Goal: Task Accomplishment & Management: Complete application form

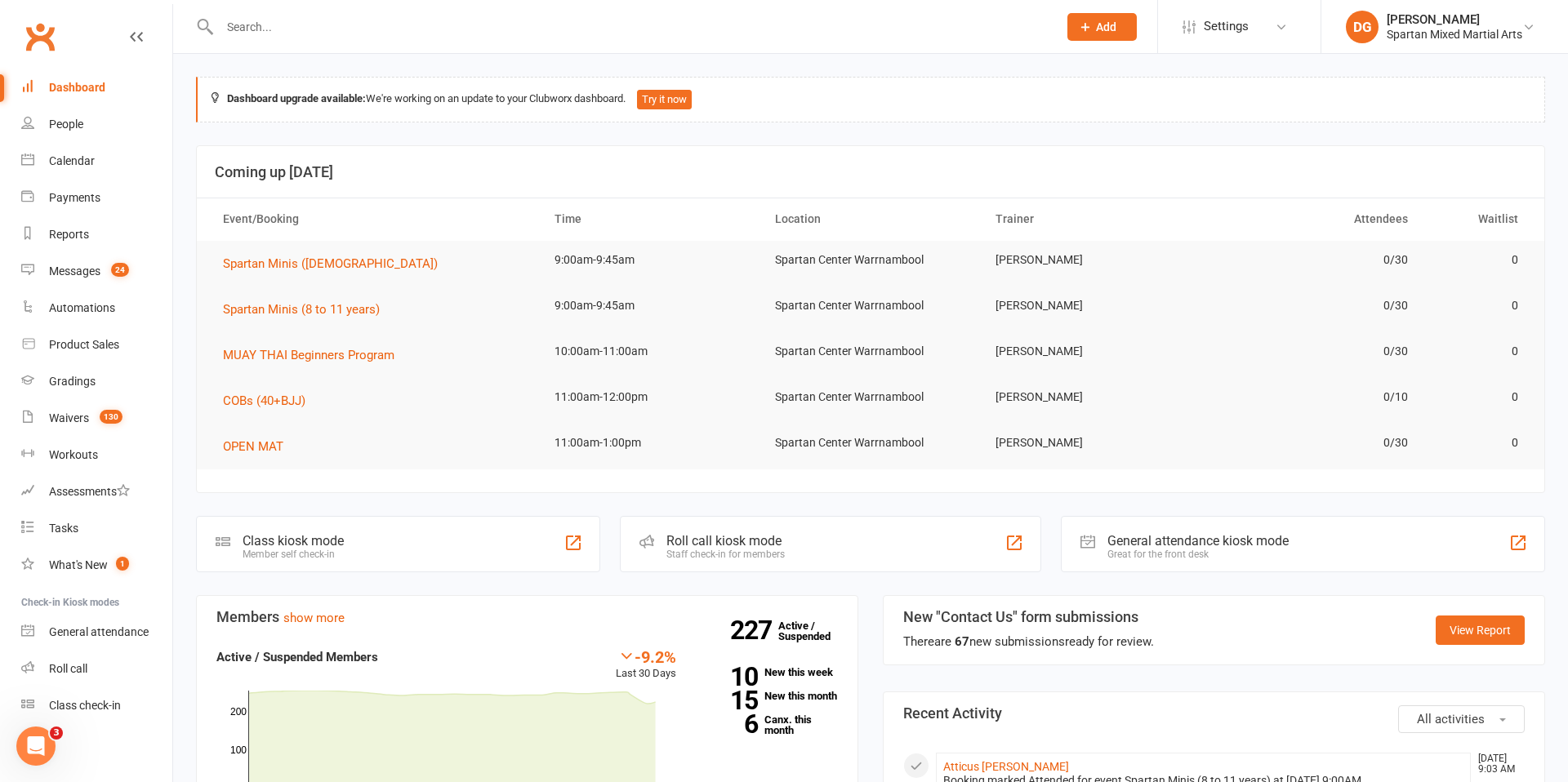
click at [1096, 30] on span "Add" at bounding box center [1106, 27] width 21 height 13
click at [1082, 114] on link "Member" at bounding box center [1085, 110] width 146 height 37
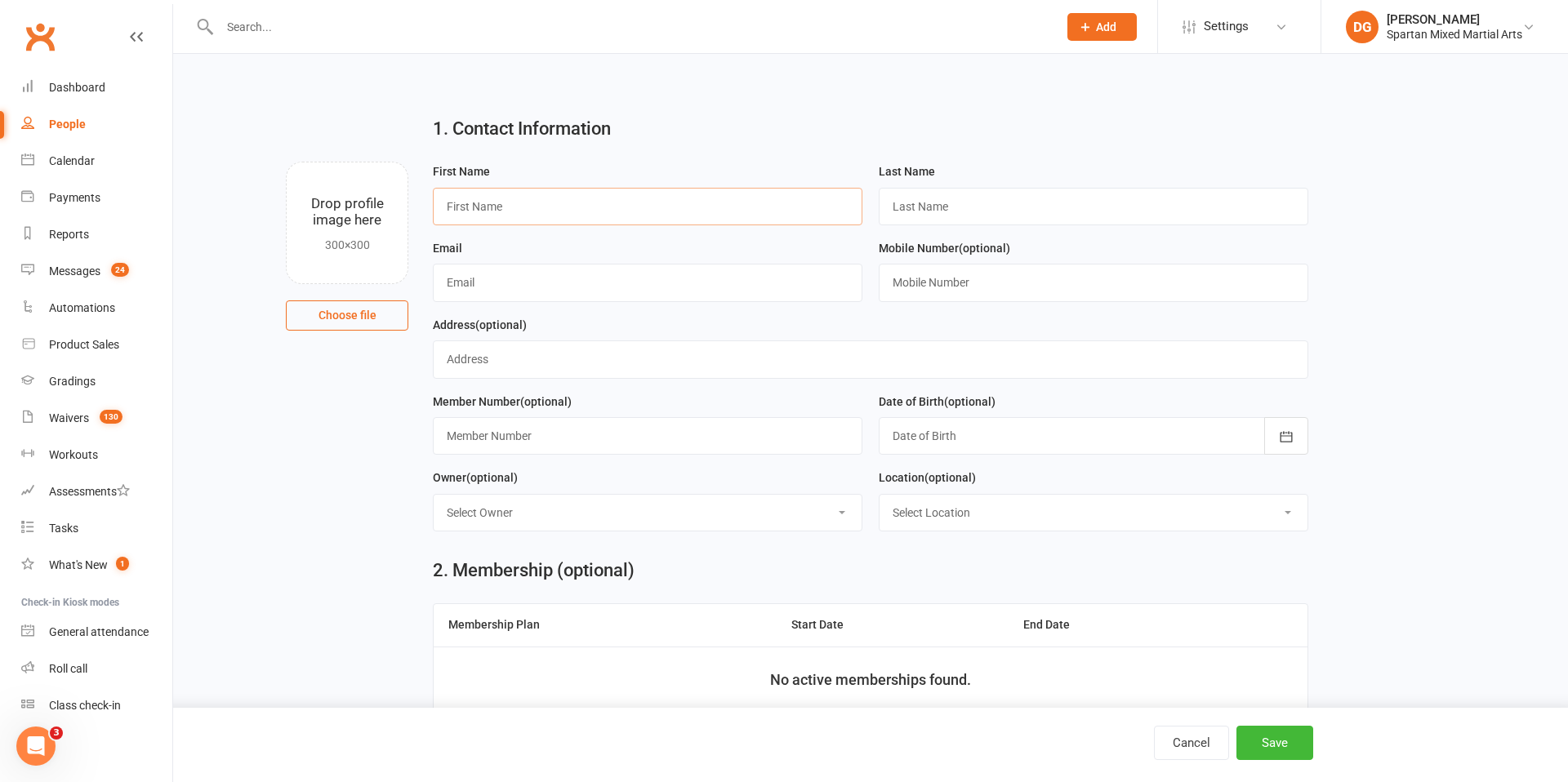
click at [584, 206] on input "text" at bounding box center [647, 206] width 430 height 37
type input "[PERSON_NAME]"
click at [1058, 209] on input "text" at bounding box center [1093, 206] width 430 height 37
click at [901, 208] on input "[PERSON_NAME]" at bounding box center [1093, 206] width 430 height 37
type input "[PERSON_NAME]"
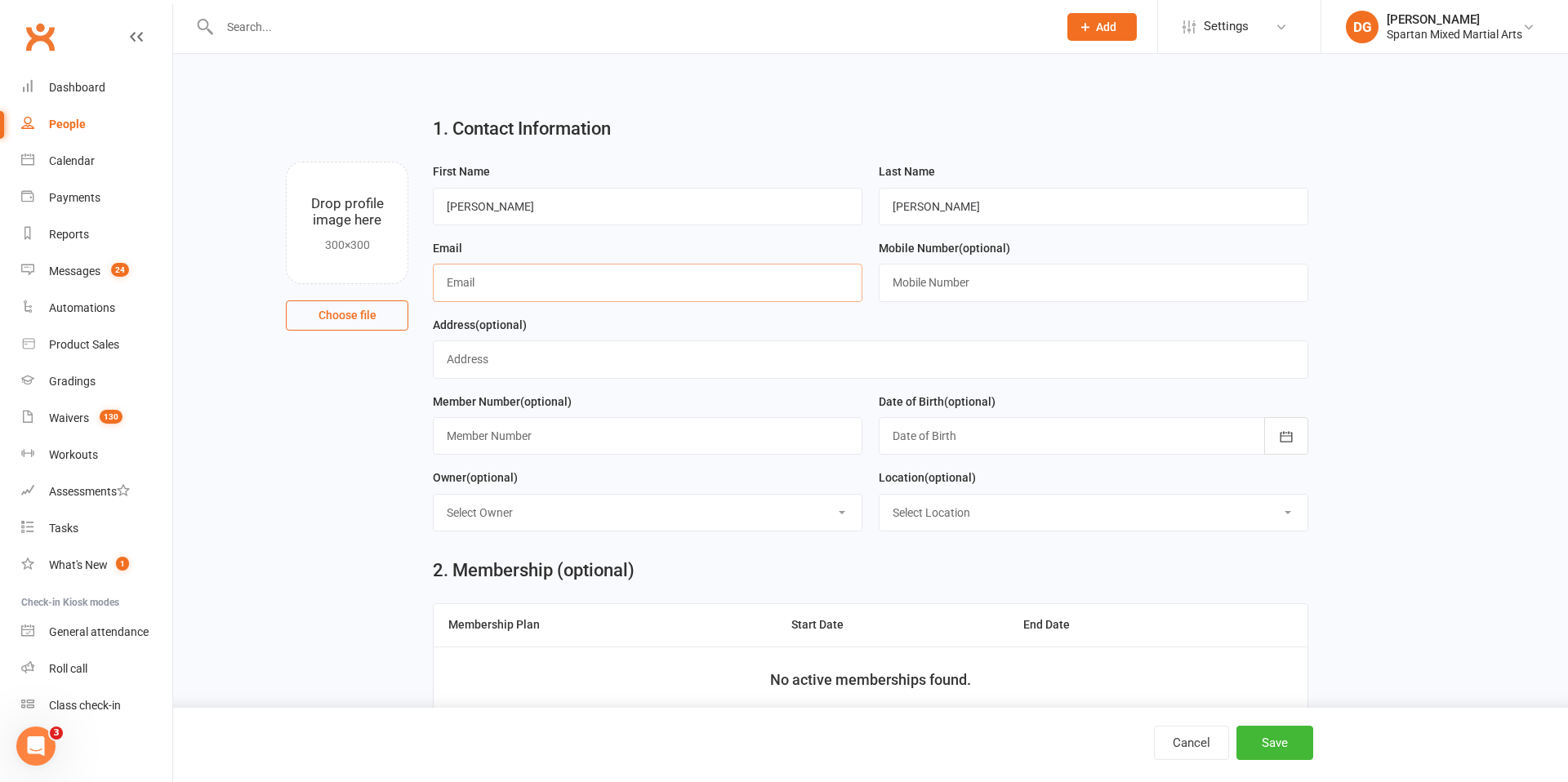
click at [754, 284] on input "text" at bounding box center [647, 282] width 430 height 37
type input "J"
click at [555, 283] on input "[EMAIL_ADDRESS][DOMAIN_NAME]" at bounding box center [647, 282] width 430 height 37
click at [688, 290] on input "[EMAIL_ADDRESS][DOMAIN_NAME]" at bounding box center [647, 282] width 430 height 37
type input "[EMAIL_ADDRESS][DOMAIN_NAME]"
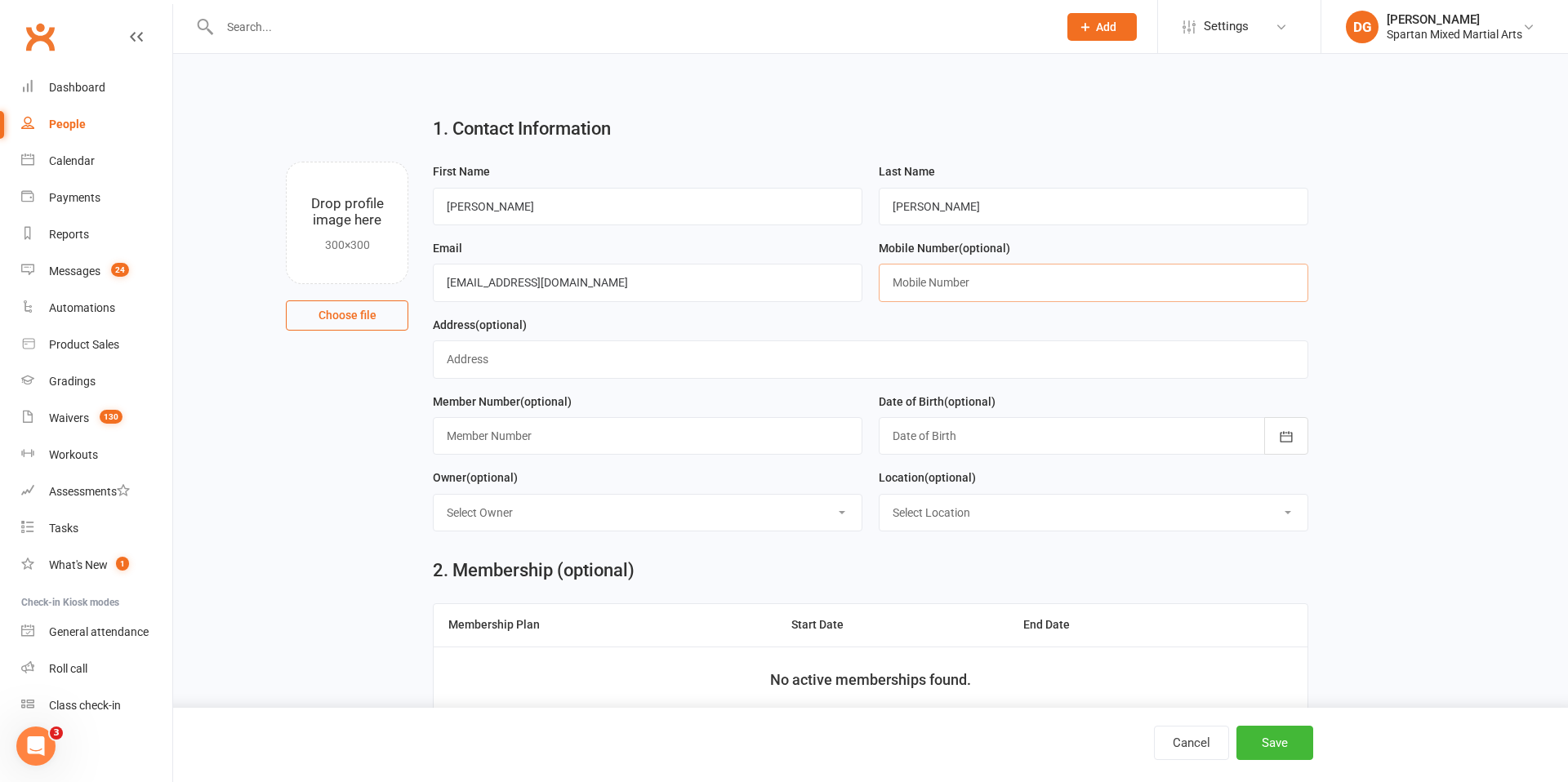
click at [953, 281] on input "text" at bounding box center [1093, 282] width 430 height 37
type input "0417793454"
click at [1289, 439] on icon "button" at bounding box center [1287, 437] width 17 height 17
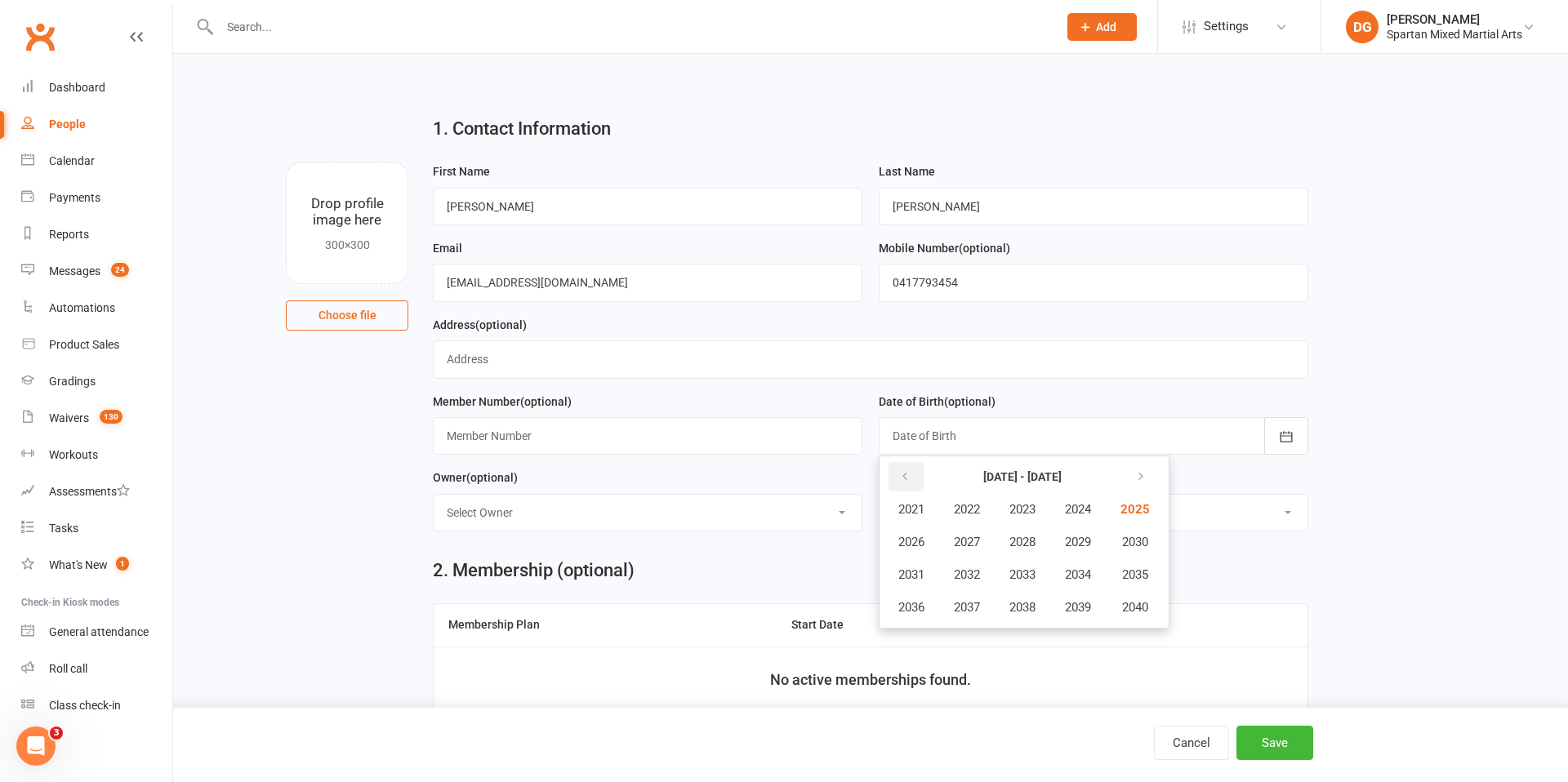
click at [911, 477] on button "button" at bounding box center [906, 477] width 35 height 30
click at [1025, 602] on span "2018" at bounding box center [1022, 607] width 26 height 15
click at [1018, 513] on span "February" at bounding box center [999, 510] width 46 height 15
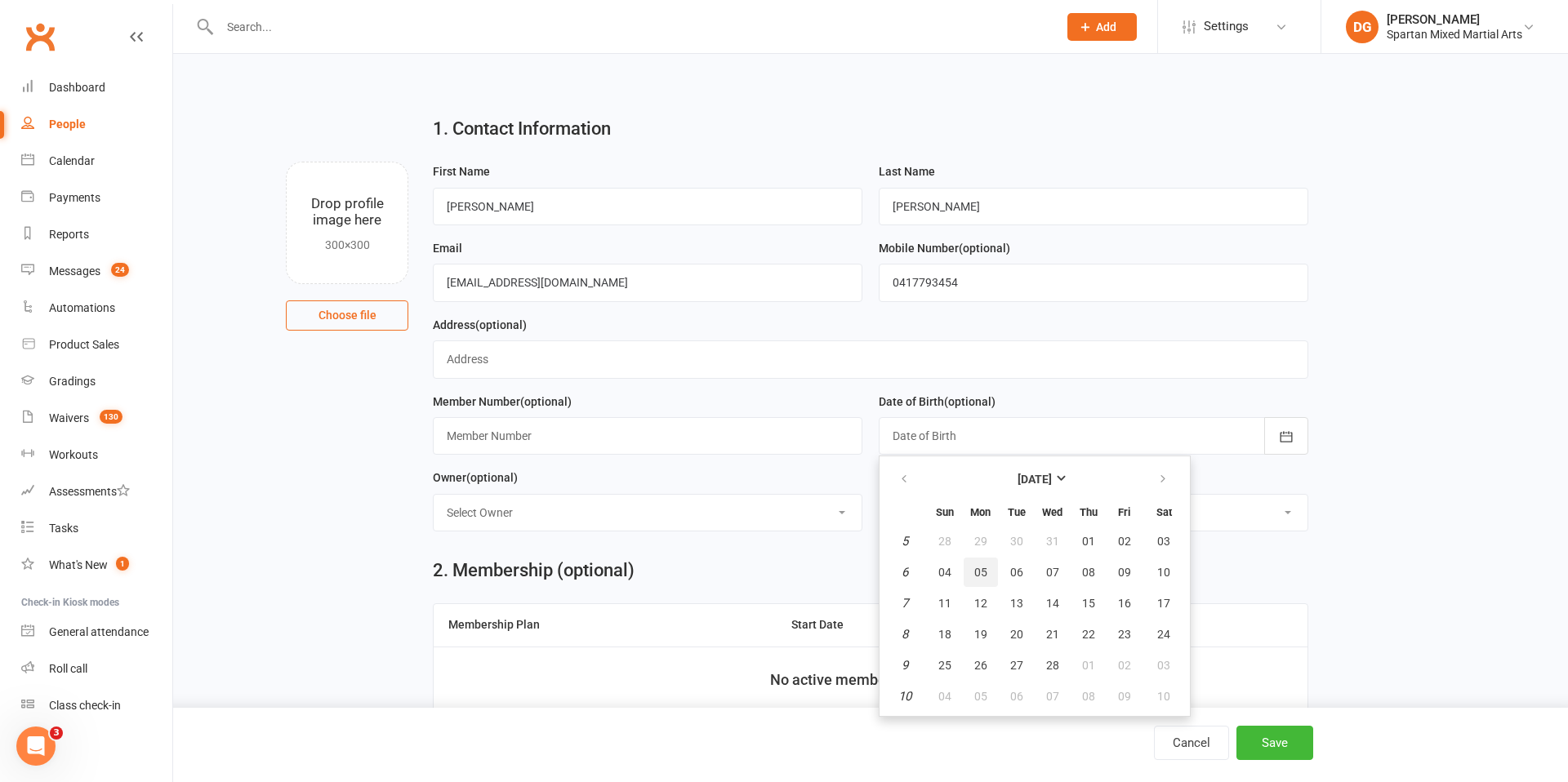
click at [984, 575] on span "05" at bounding box center [981, 573] width 13 height 13
type input "[DATE]"
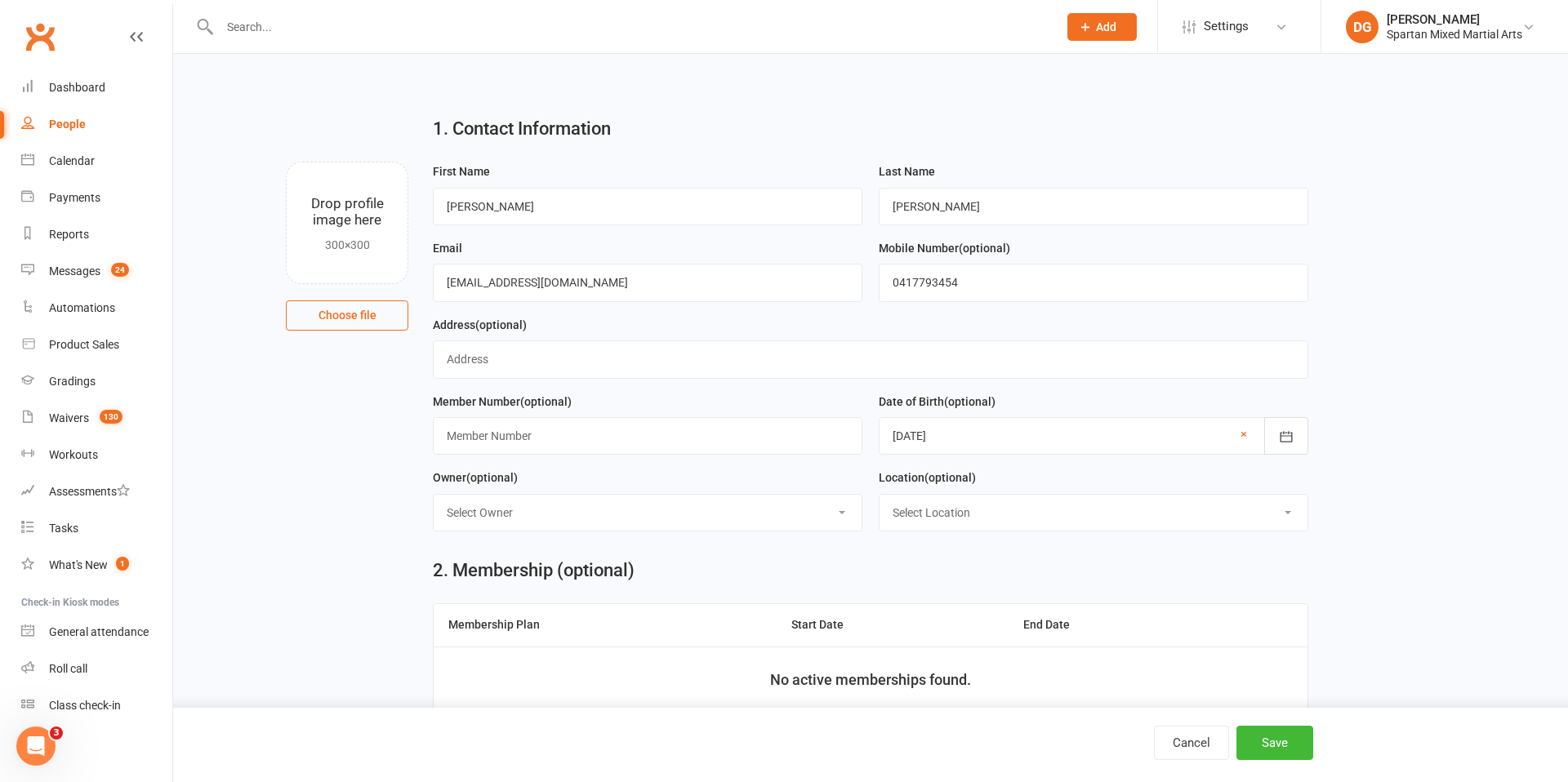
click at [754, 511] on select "Select Owner [PERSON_NAME] [PERSON_NAME] [PERSON_NAME]" at bounding box center [647, 512] width 428 height 36
select select "0"
click at [434, 495] on select "Select Owner [PERSON_NAME] [PERSON_NAME] [PERSON_NAME]" at bounding box center [647, 512] width 428 height 36
click at [1032, 516] on select "Select Location [GEOGRAPHIC_DATA] [GEOGRAPHIC_DATA] Warrnambool Strength & Cond…" at bounding box center [1093, 512] width 428 height 36
select select "1"
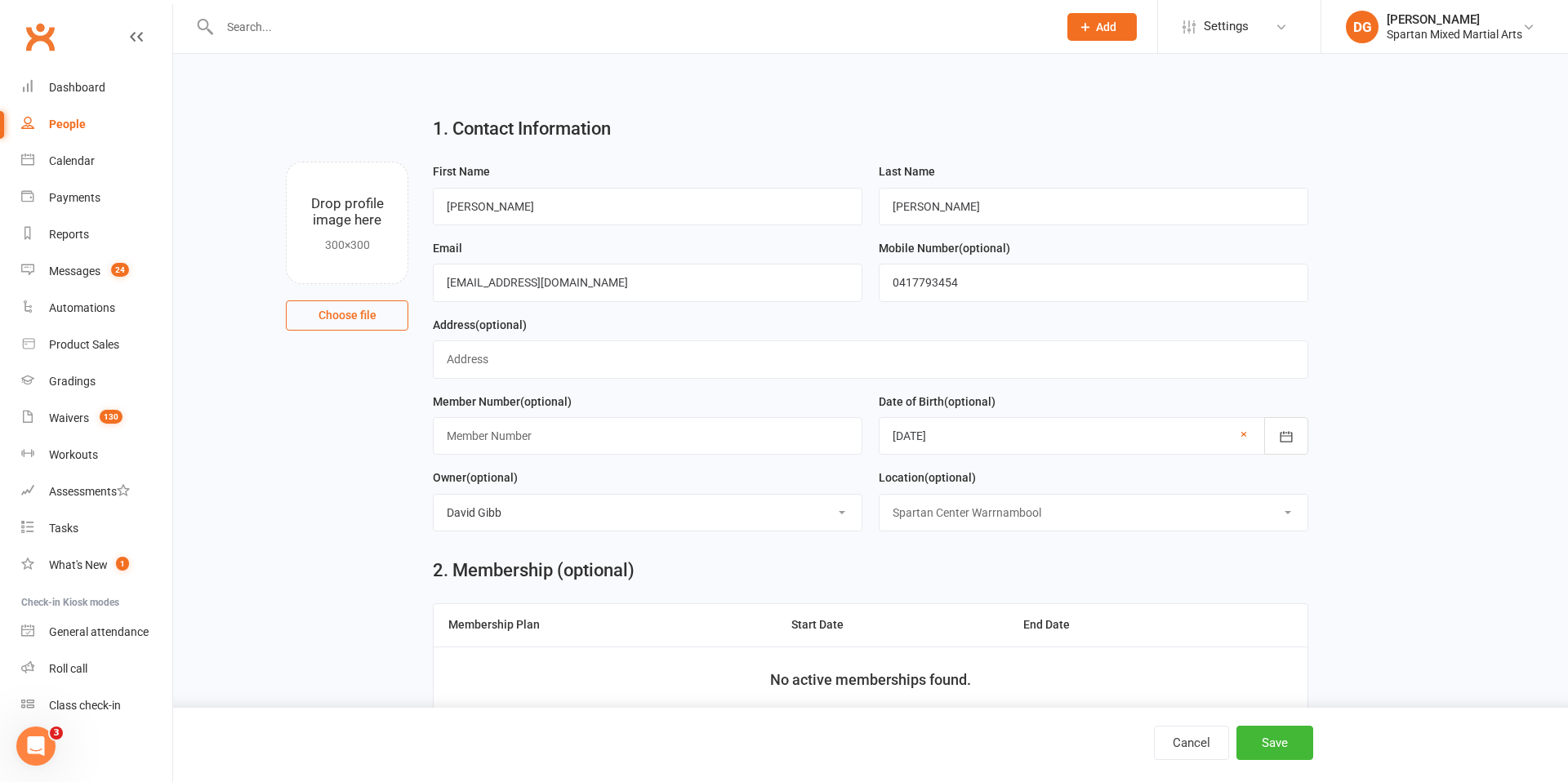
click at [879, 495] on select "Select Location [GEOGRAPHIC_DATA] [GEOGRAPHIC_DATA] Warrnambool Strength & Cond…" at bounding box center [1093, 512] width 428 height 36
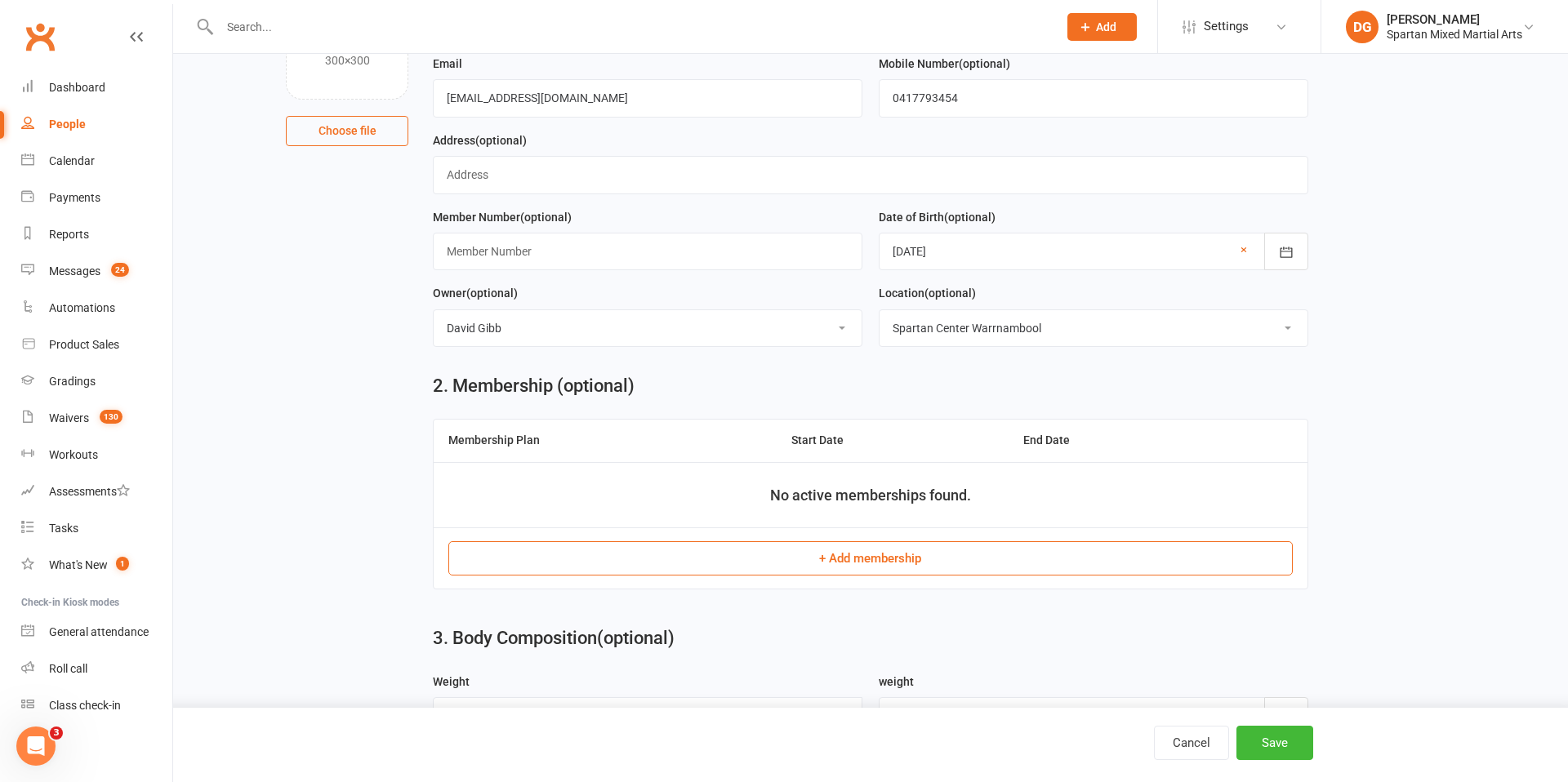
scroll to position [193, 0]
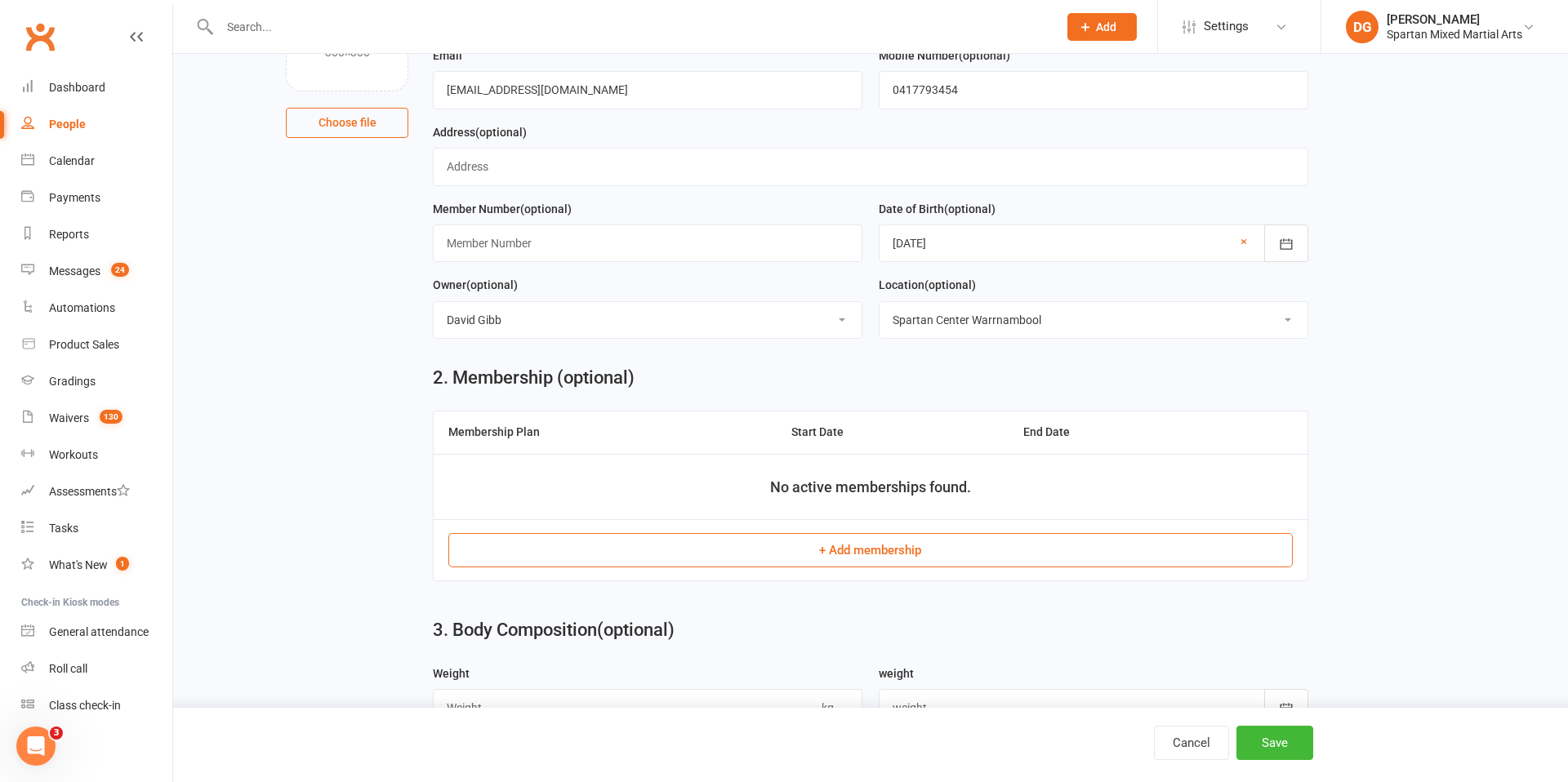
click at [919, 552] on button "+ Add membership" at bounding box center [870, 549] width 844 height 34
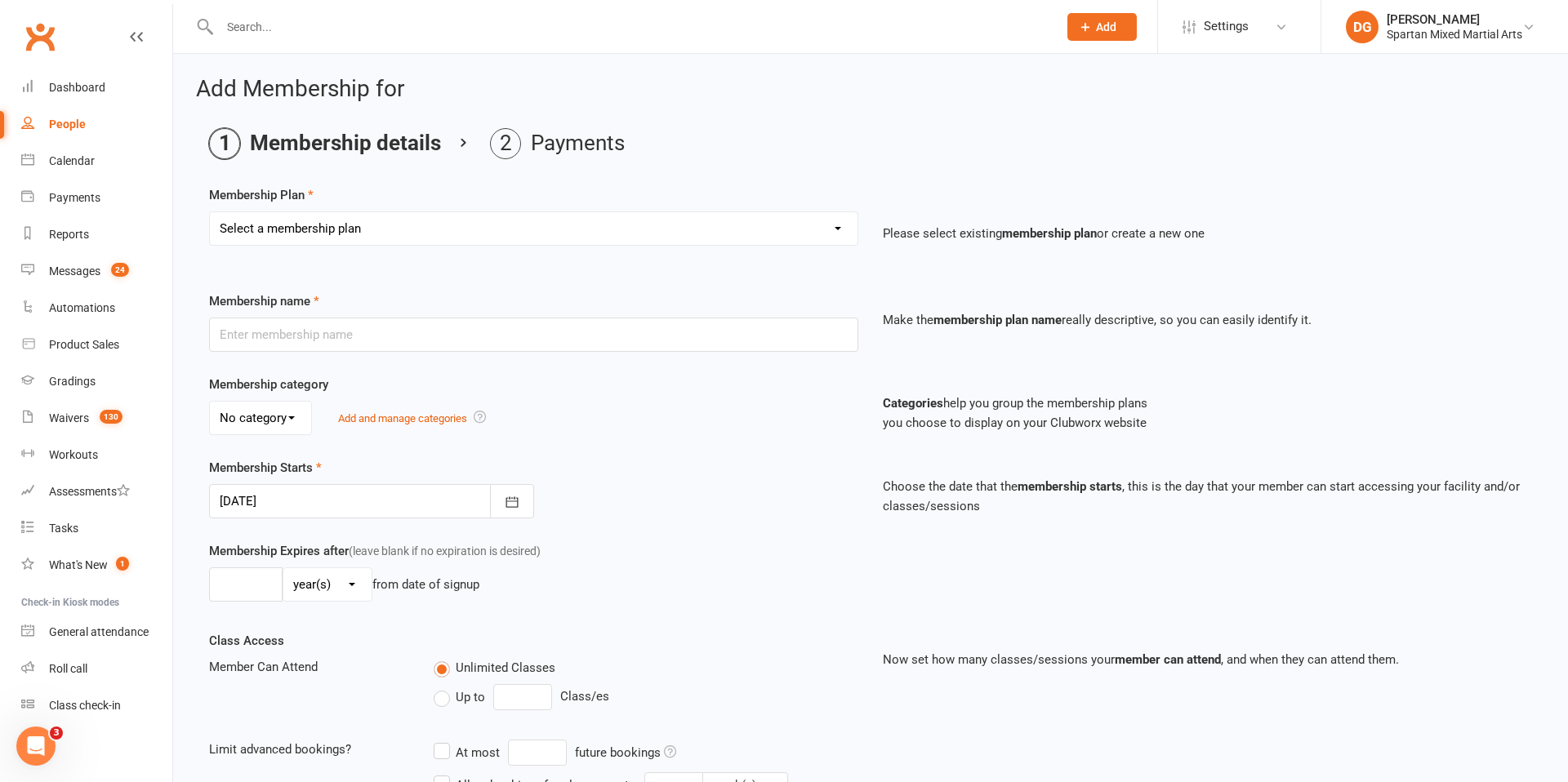
click at [732, 233] on select "Select a membership plan Create new Membership Plan life member Adult membershi…" at bounding box center [534, 228] width 647 height 32
select select "21"
click at [210, 212] on select "Select a membership plan Create new Membership Plan life member Adult membershi…" at bounding box center [534, 228] width 647 height 32
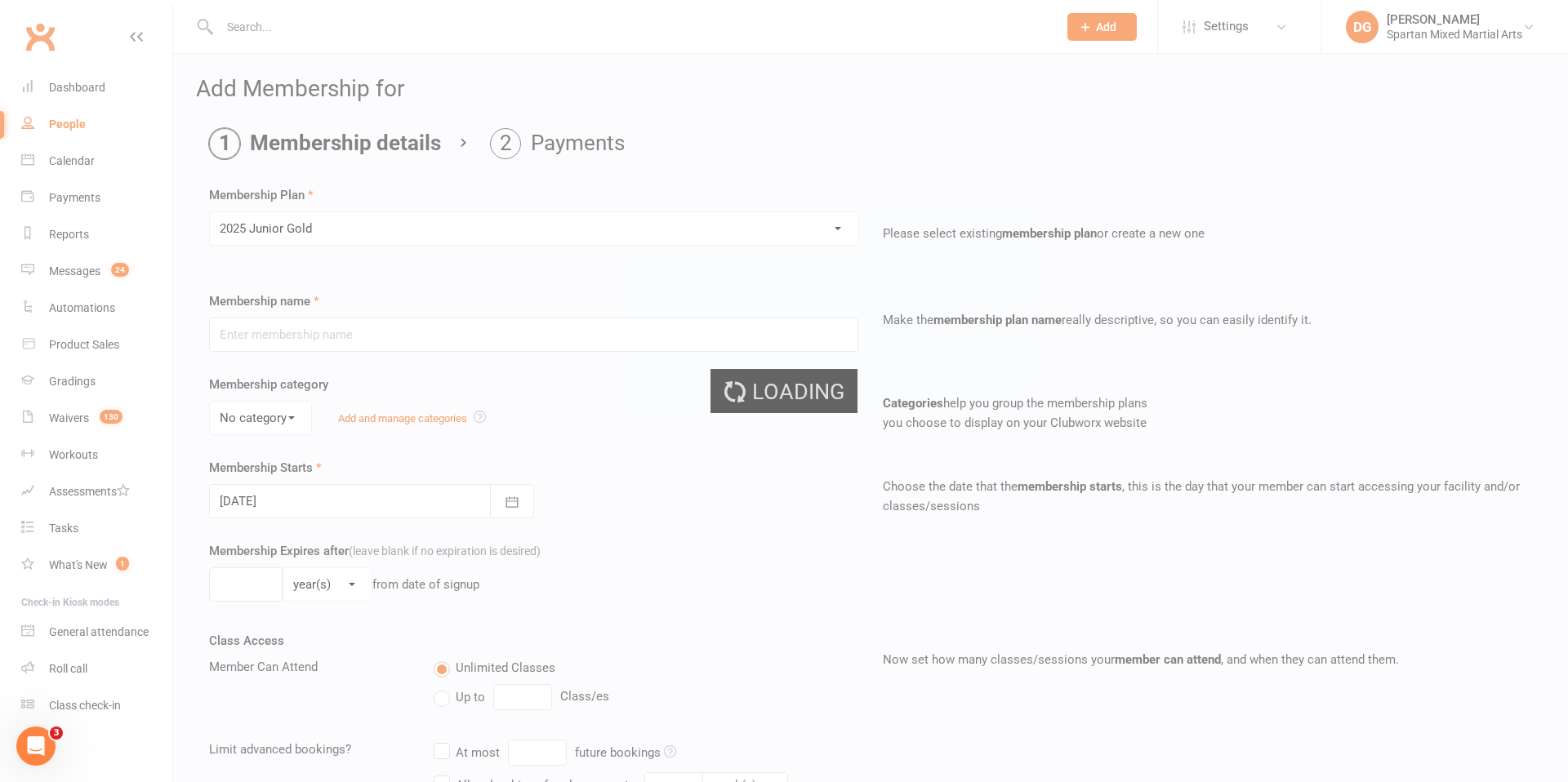
type input "2025 Junior Gold"
select select "3"
type input "0"
select select "2"
type input "2"
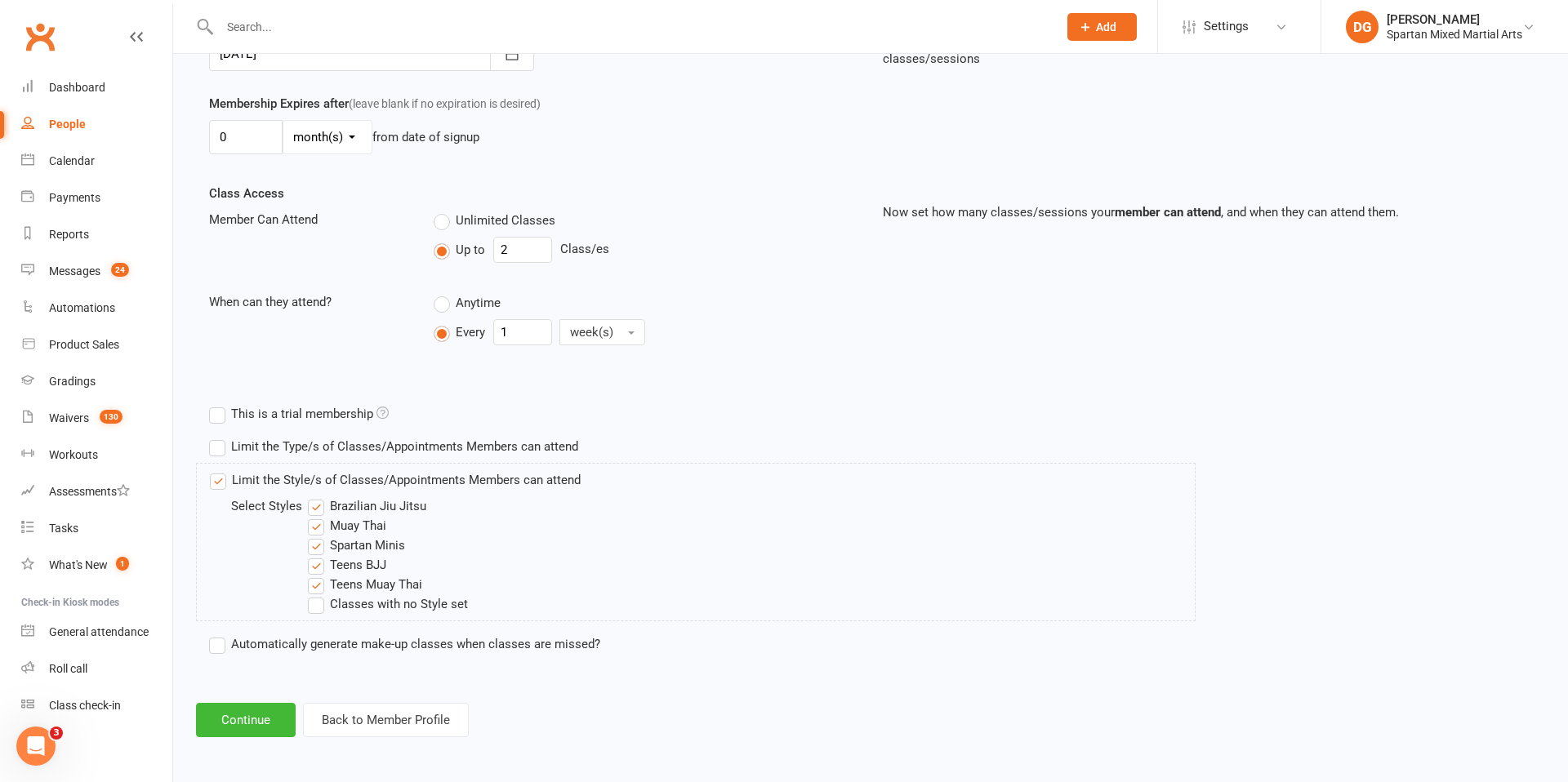
scroll to position [449, 0]
click at [245, 723] on button "Continue" at bounding box center [246, 717] width 99 height 34
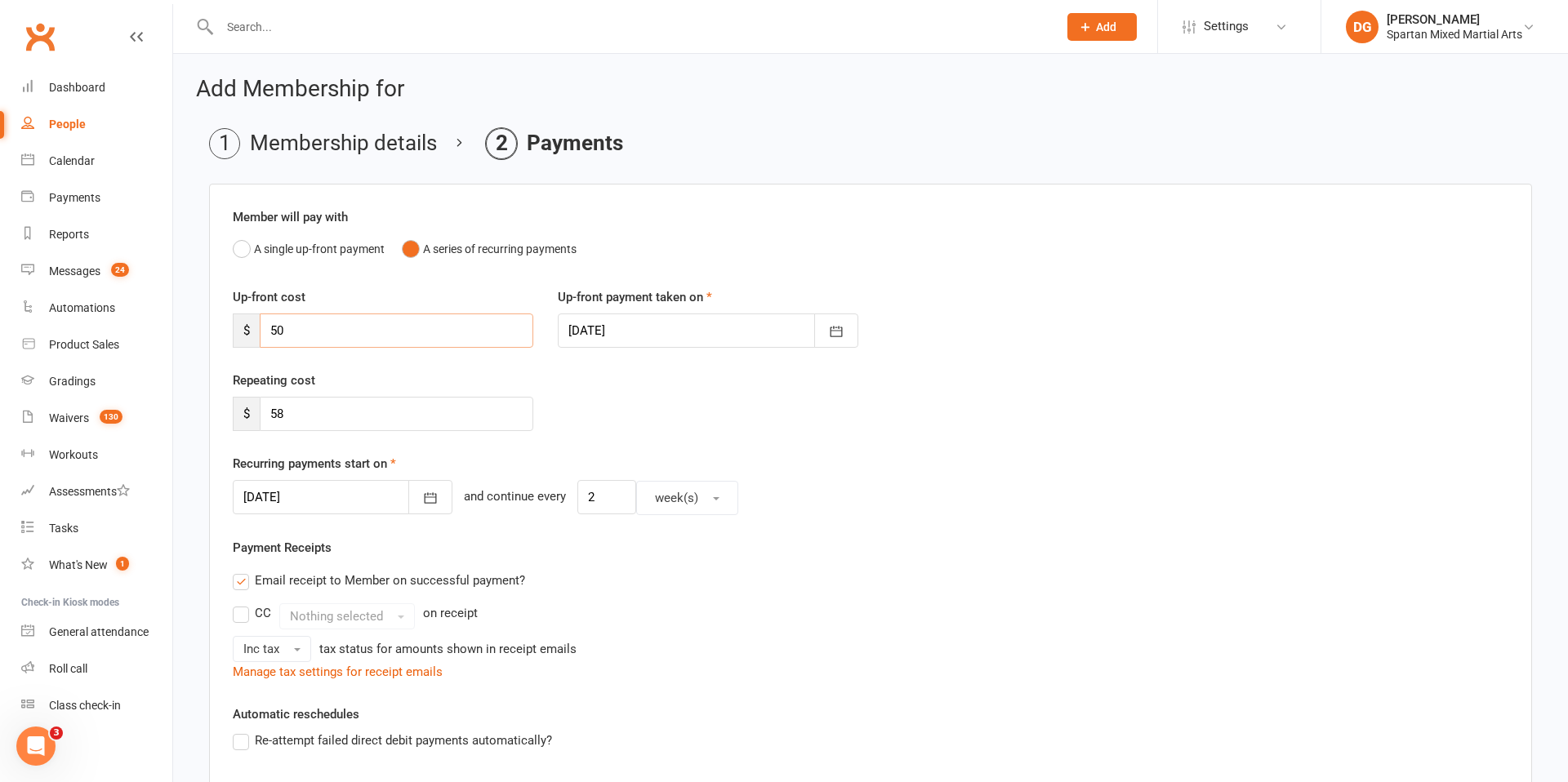
click at [354, 330] on input "50" at bounding box center [397, 330] width 273 height 34
type input "5"
type input "0"
click at [422, 497] on icon "button" at bounding box center [430, 497] width 17 height 17
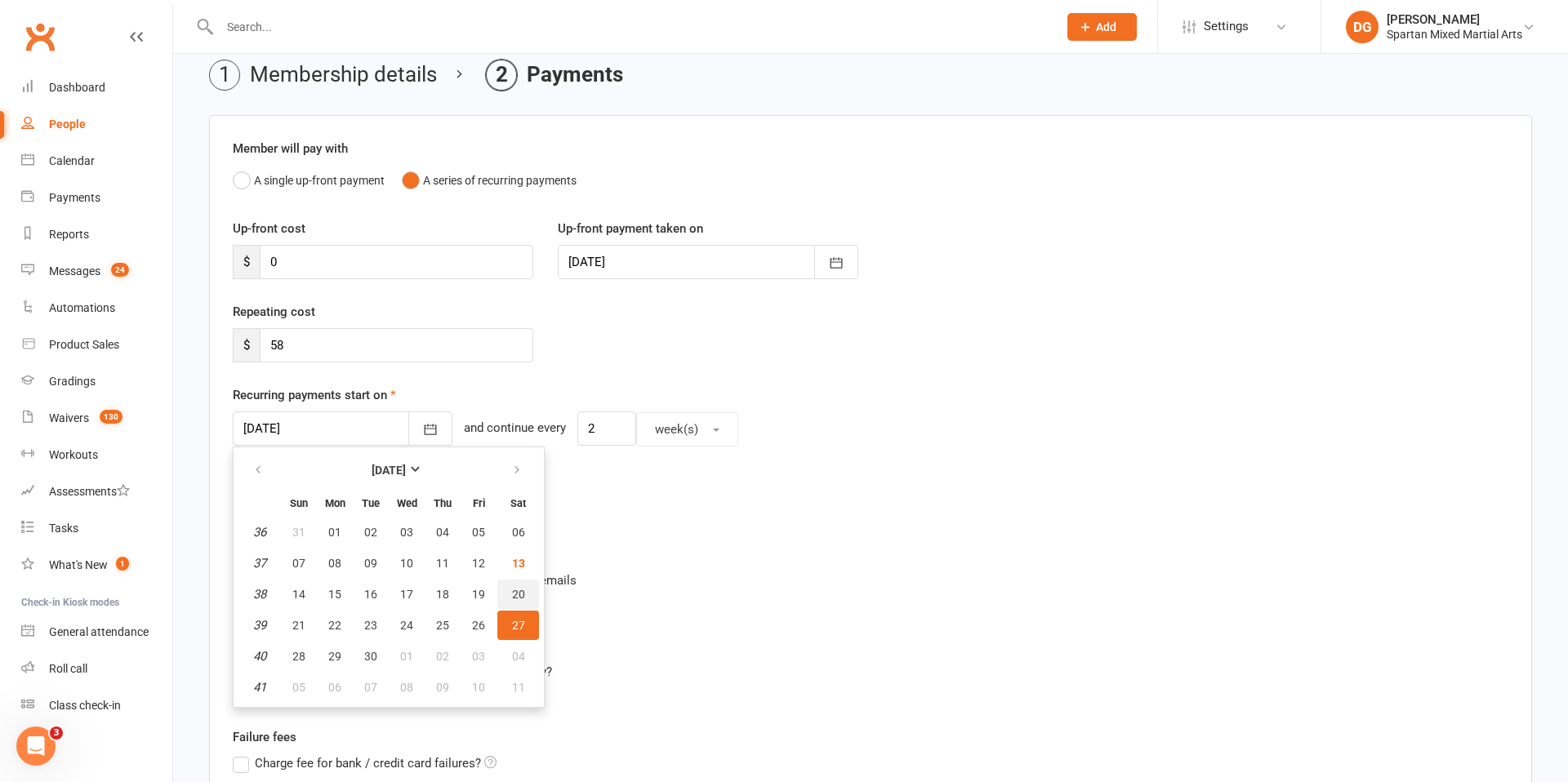
scroll to position [70, 0]
click at [408, 595] on span "17" at bounding box center [406, 592] width 13 height 13
type input "[DATE]"
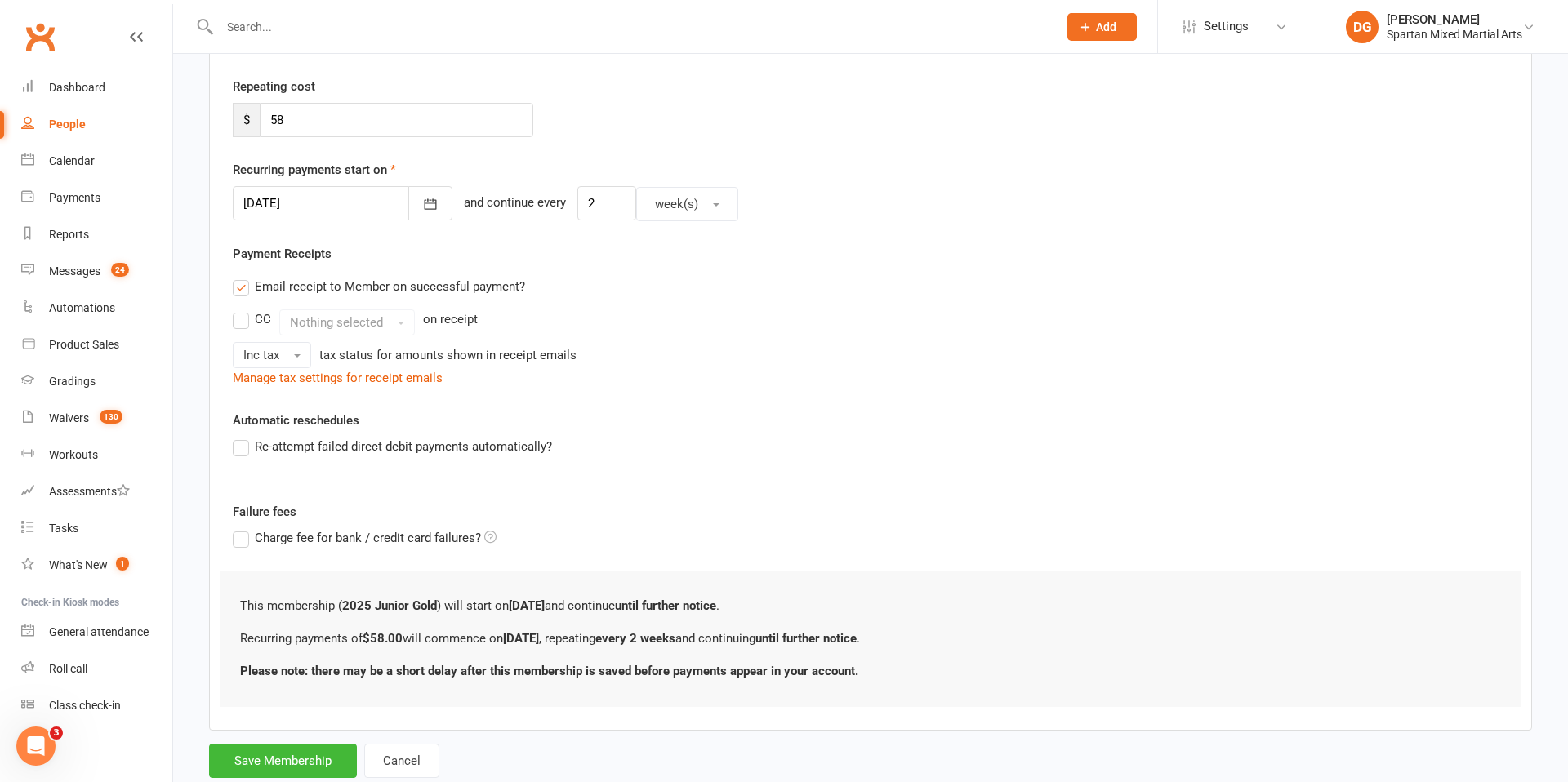
scroll to position [339, 0]
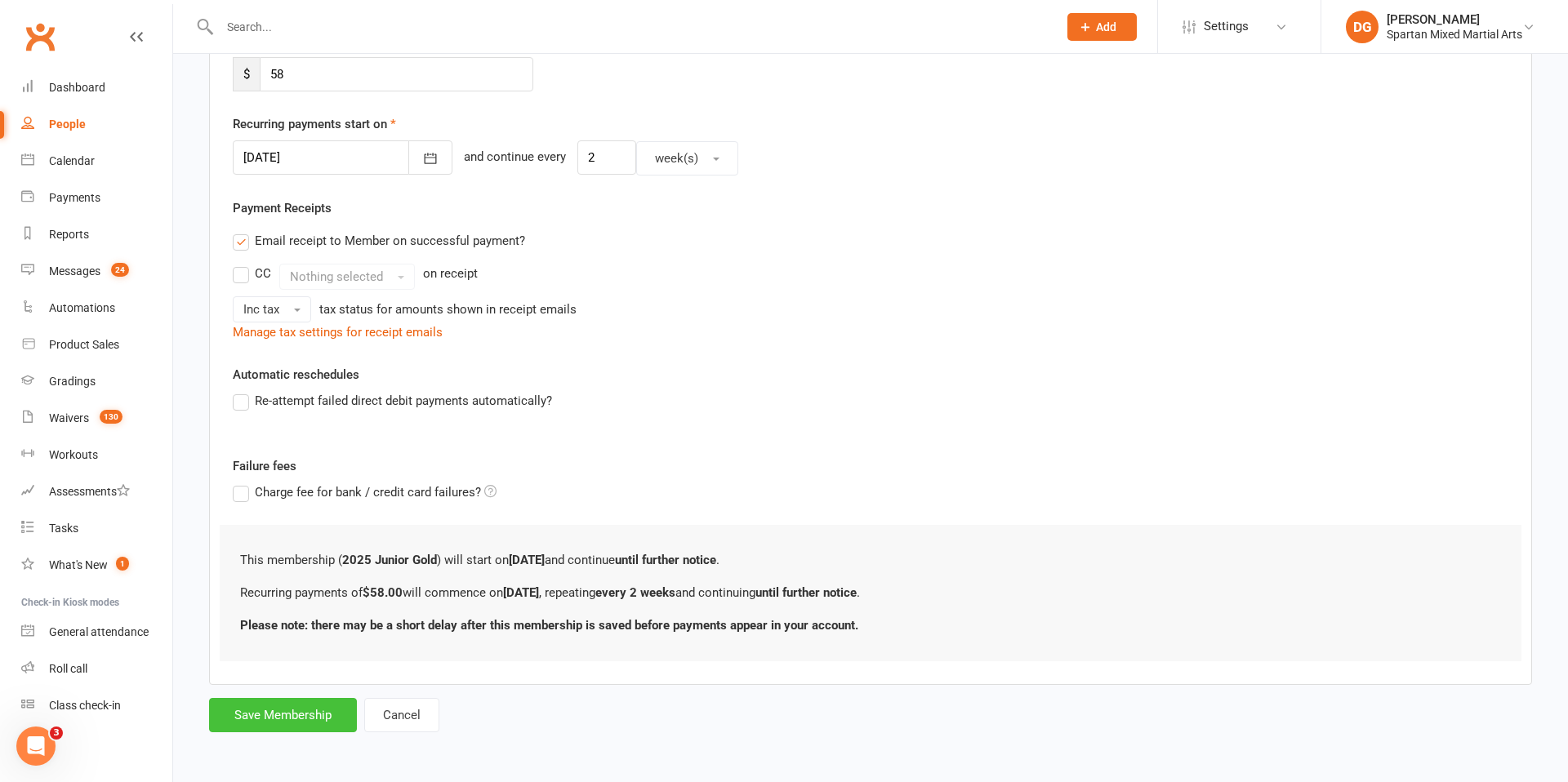
click at [284, 722] on button "Save Membership" at bounding box center [283, 714] width 148 height 34
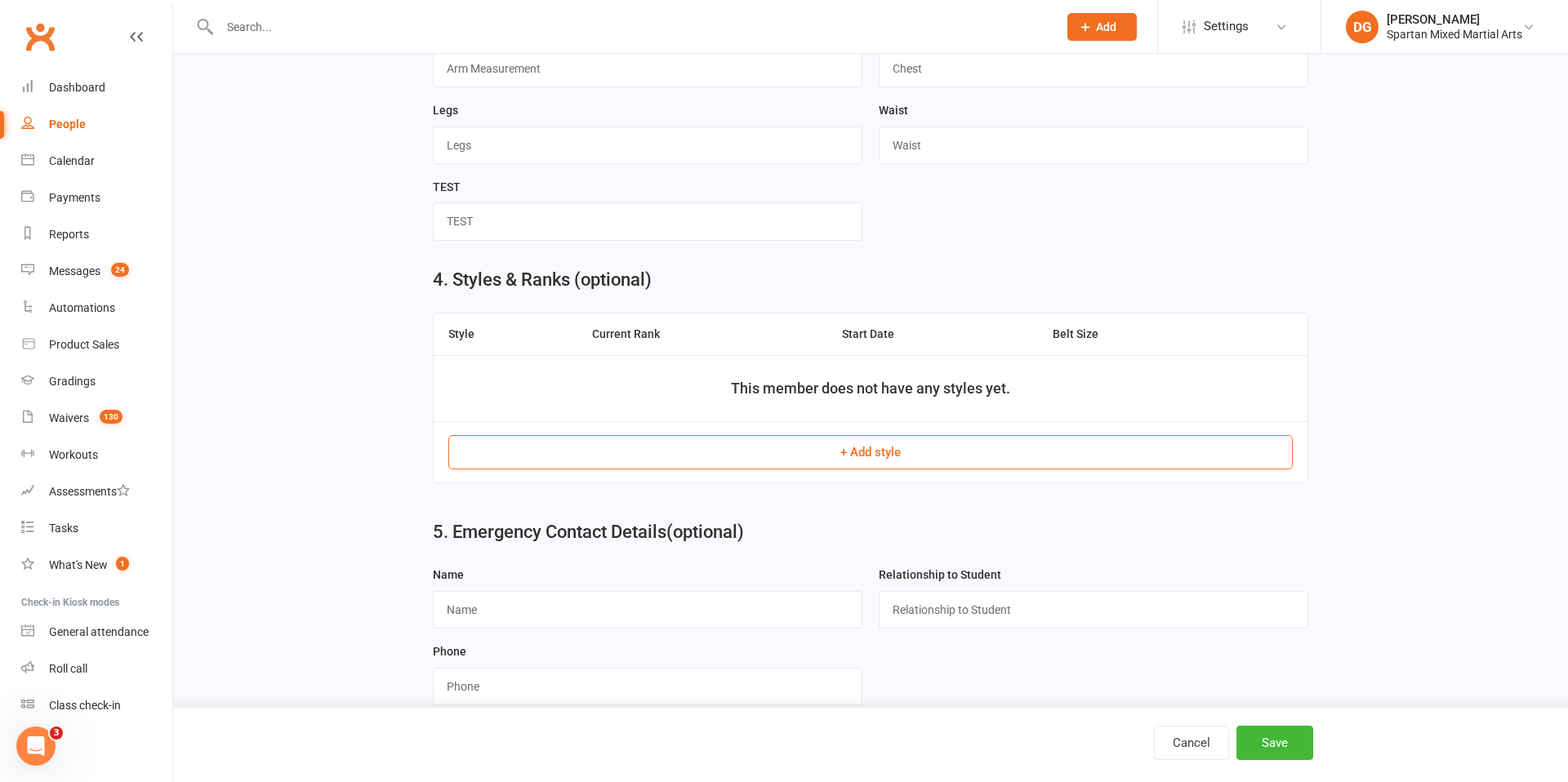
scroll to position [1079, 0]
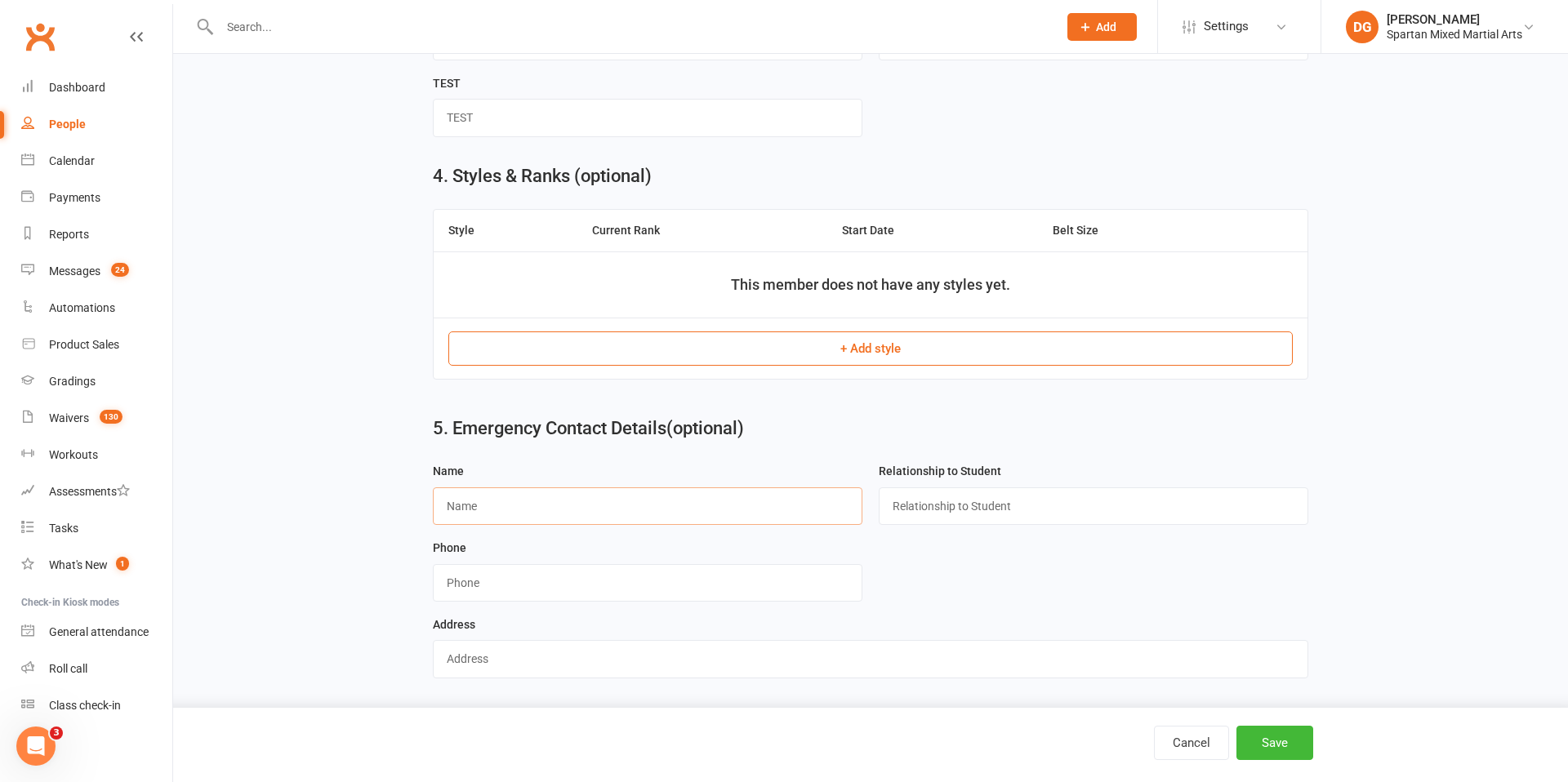
click at [578, 502] on input "text" at bounding box center [647, 506] width 430 height 37
type input "[PERSON_NAME]"
click at [969, 515] on input "text" at bounding box center [1093, 506] width 430 height 37
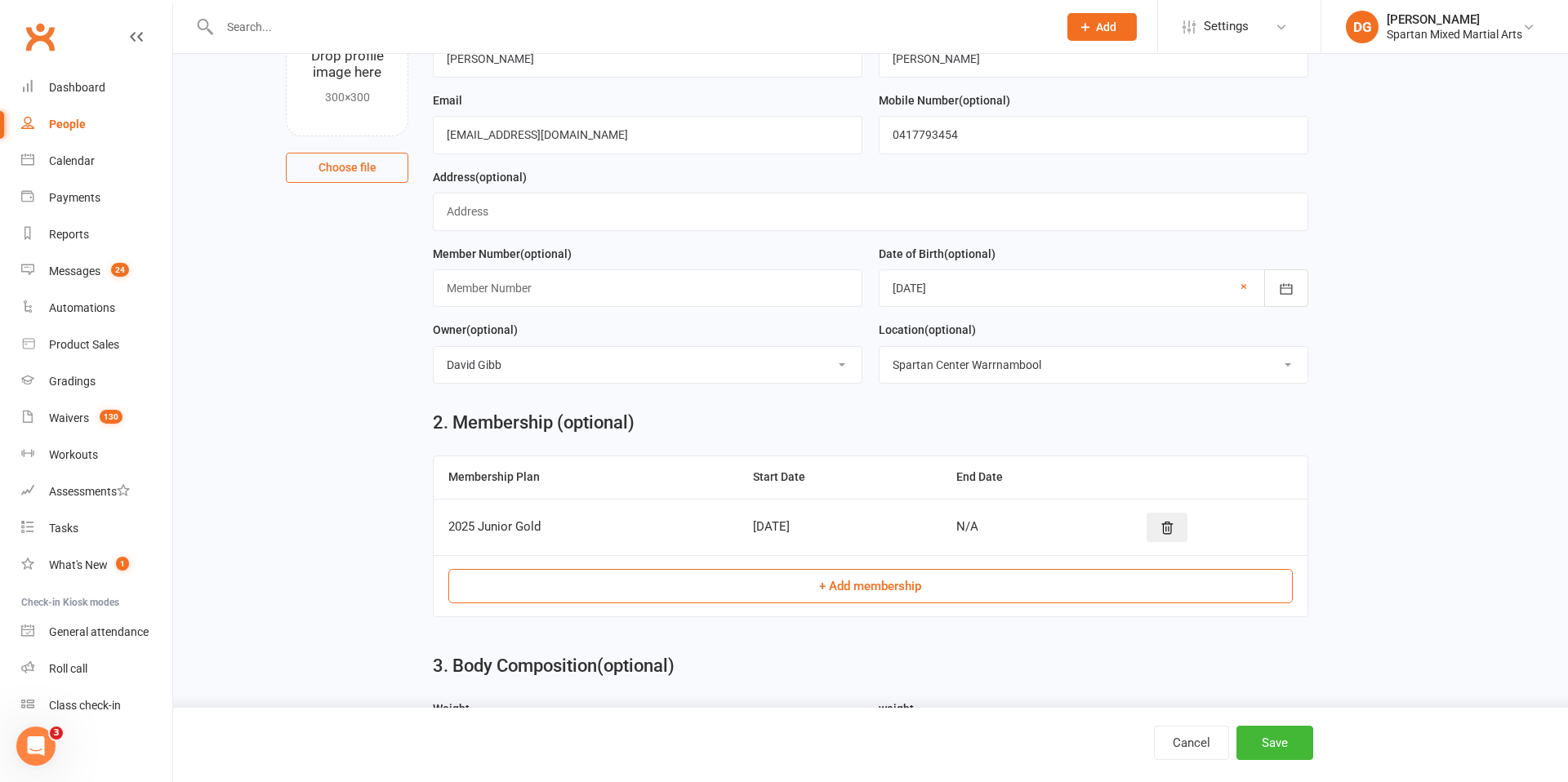
scroll to position [0, 0]
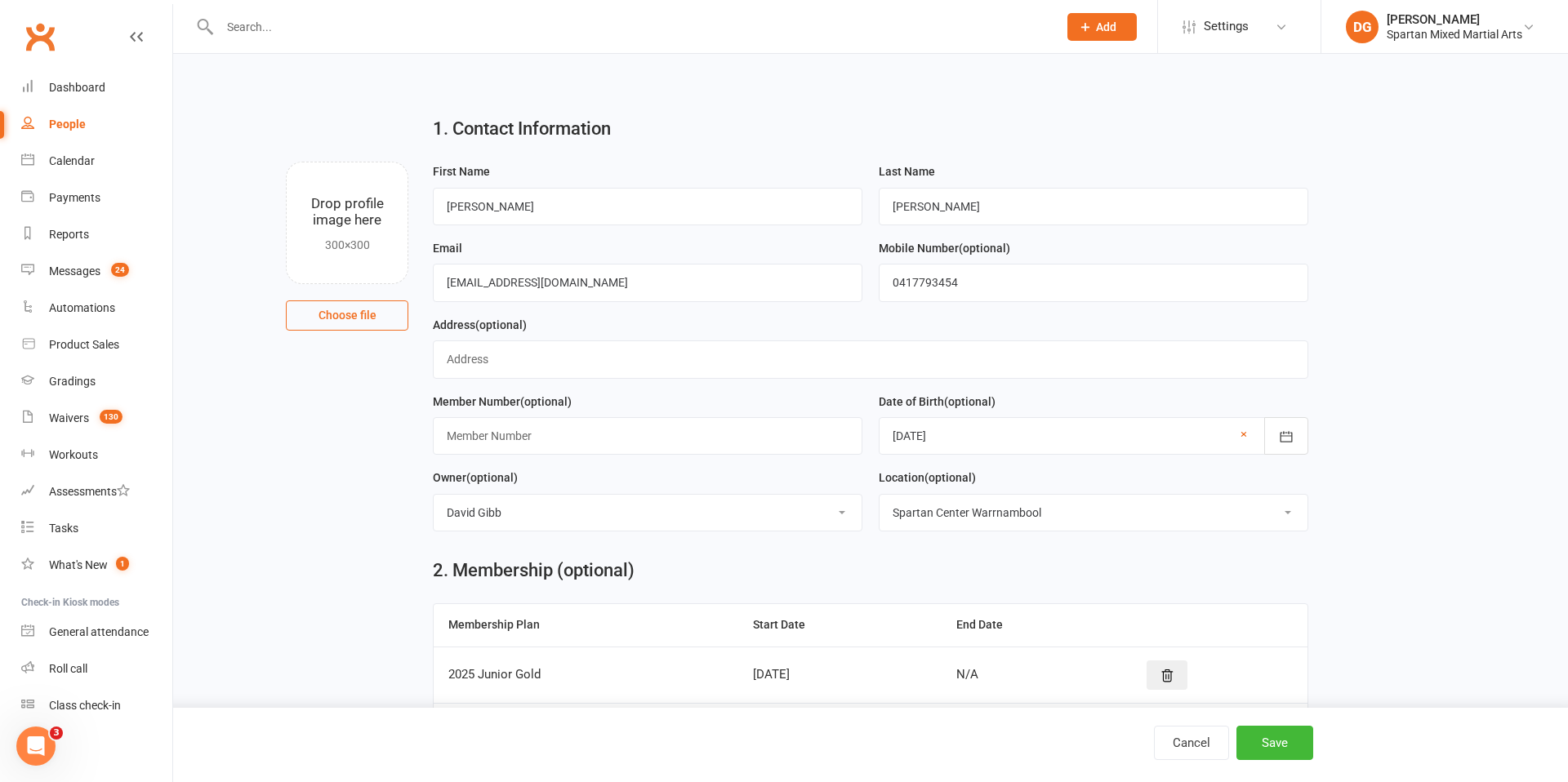
type input "dad"
drag, startPoint x: 963, startPoint y: 284, endPoint x: 887, endPoint y: 289, distance: 76.2
click at [889, 288] on input "0417793454" at bounding box center [1093, 282] width 430 height 37
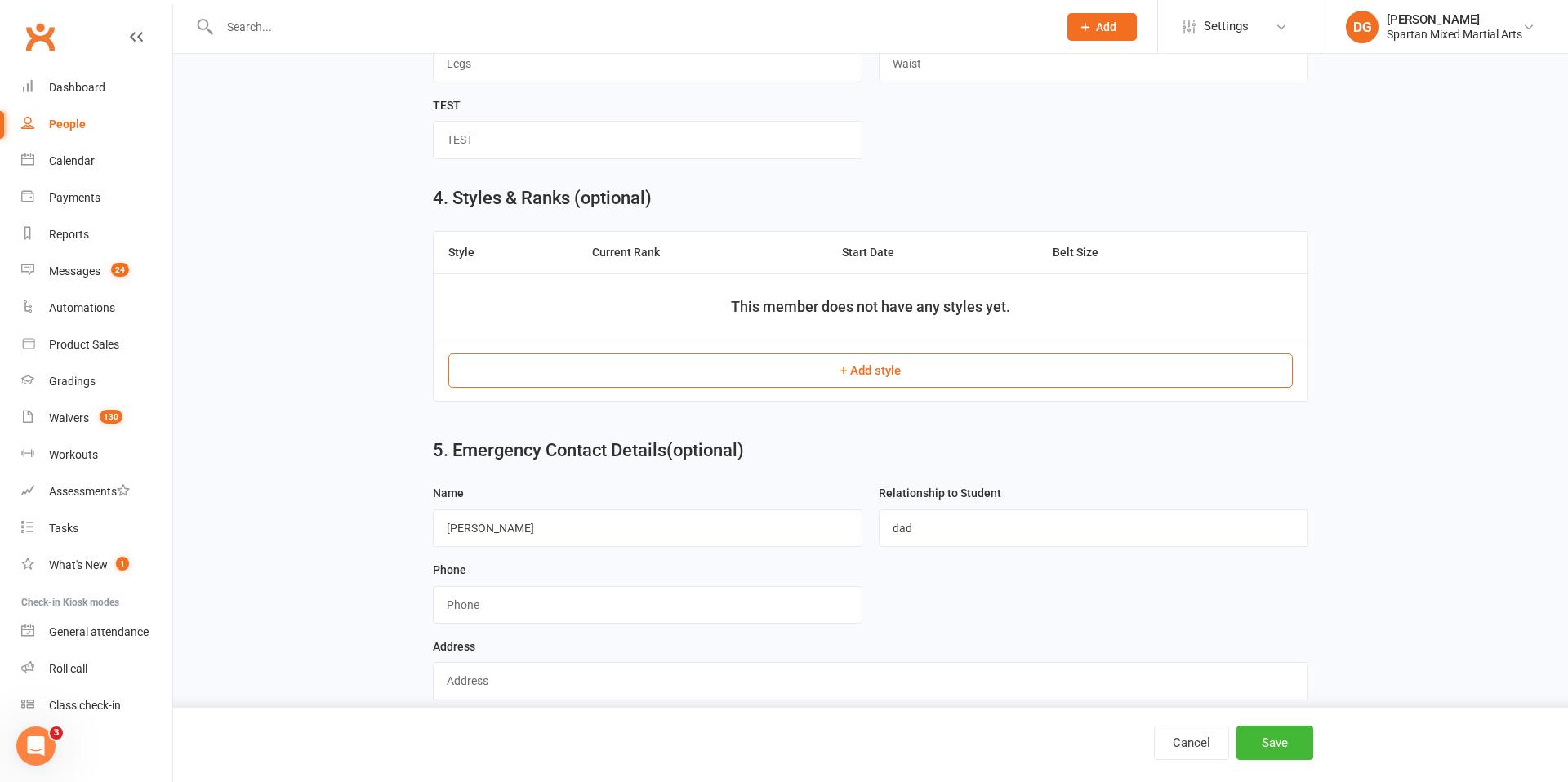
scroll to position [1079, 0]
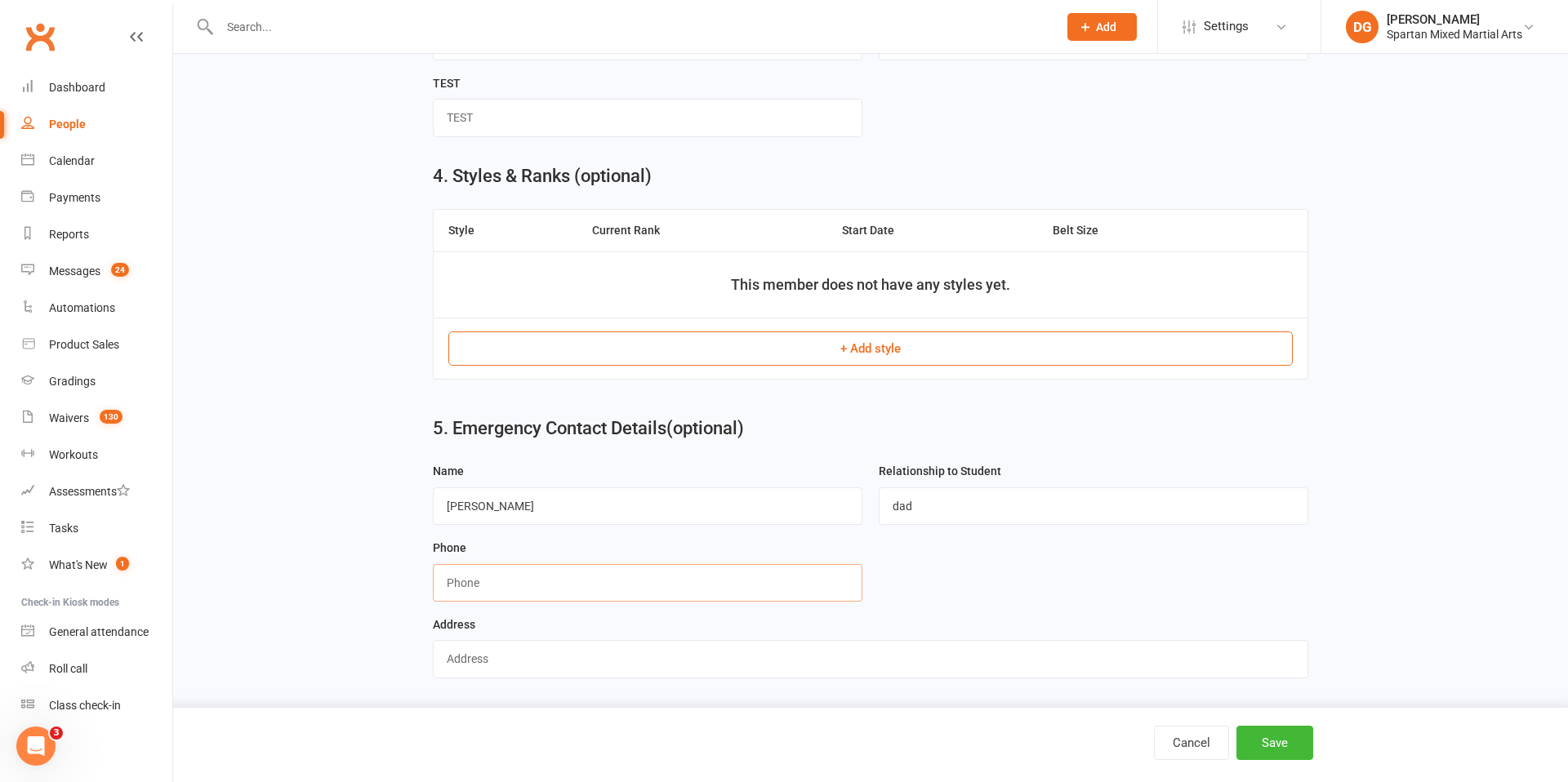
click at [601, 583] on input "string" at bounding box center [647, 583] width 430 height 37
paste input "0417793454"
type input "0417793454"
click at [1287, 742] on button "Save" at bounding box center [1274, 742] width 77 height 34
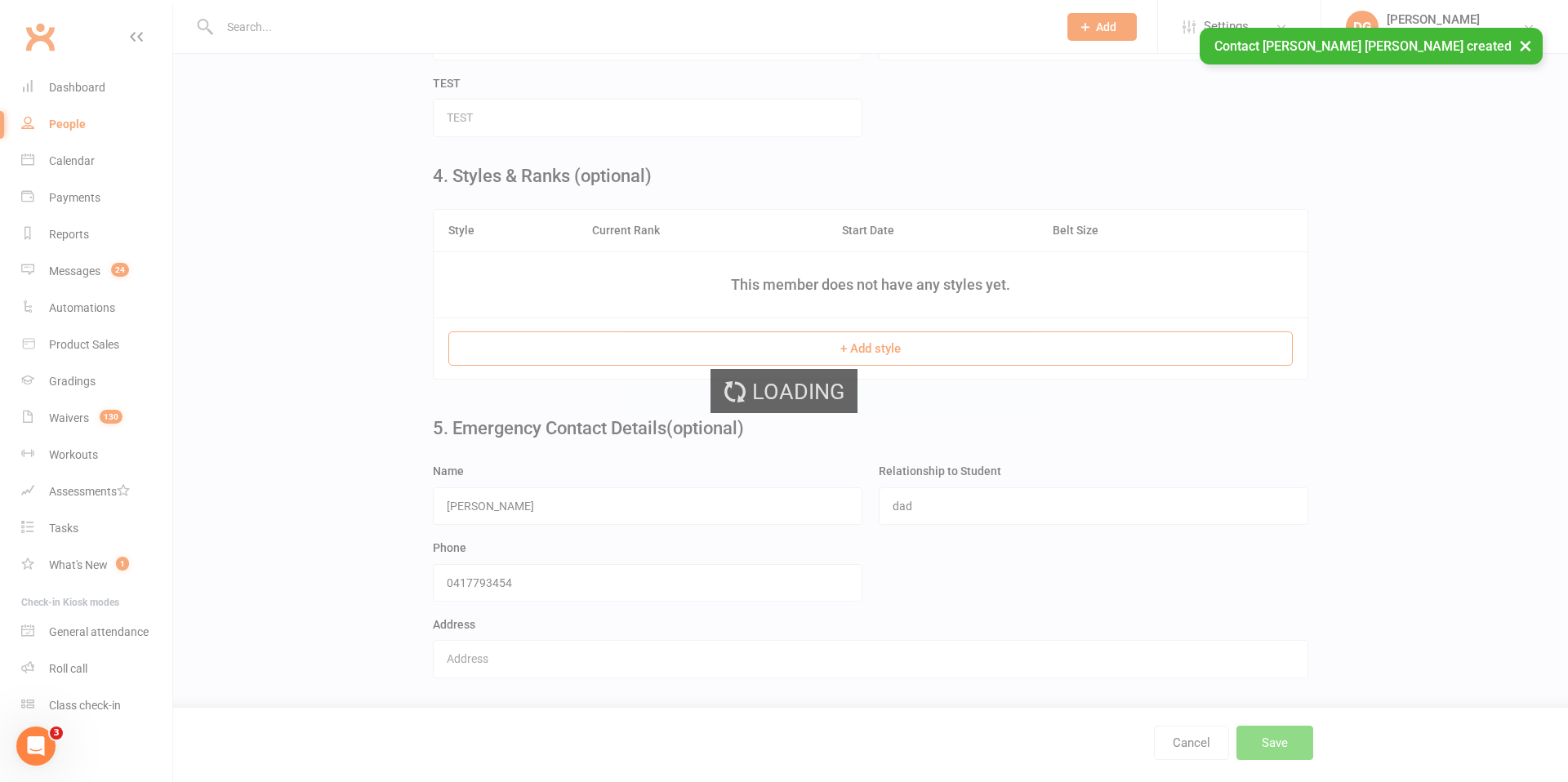
scroll to position [0, 0]
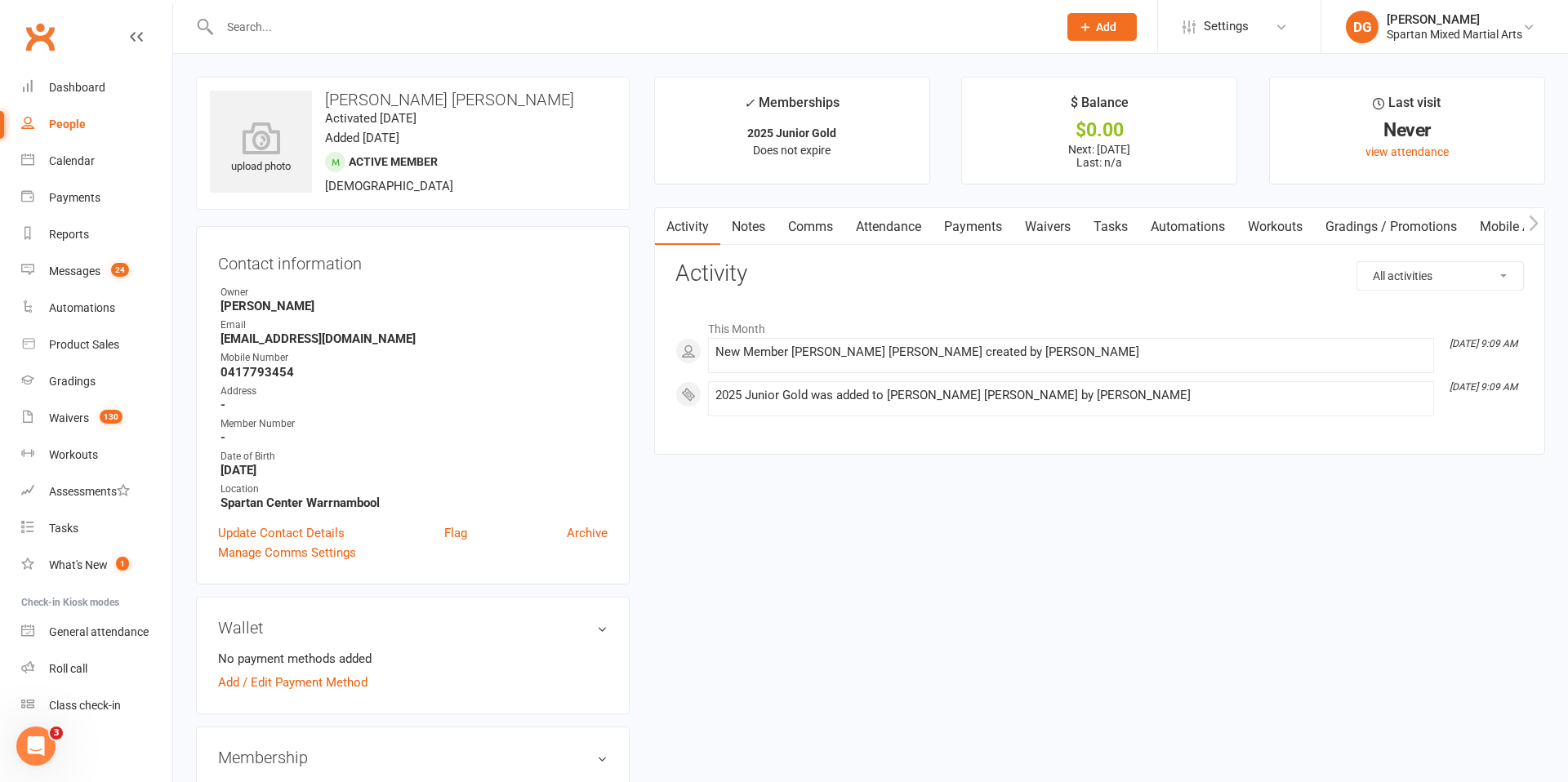
click at [1051, 229] on link "Waivers" at bounding box center [1047, 227] width 69 height 37
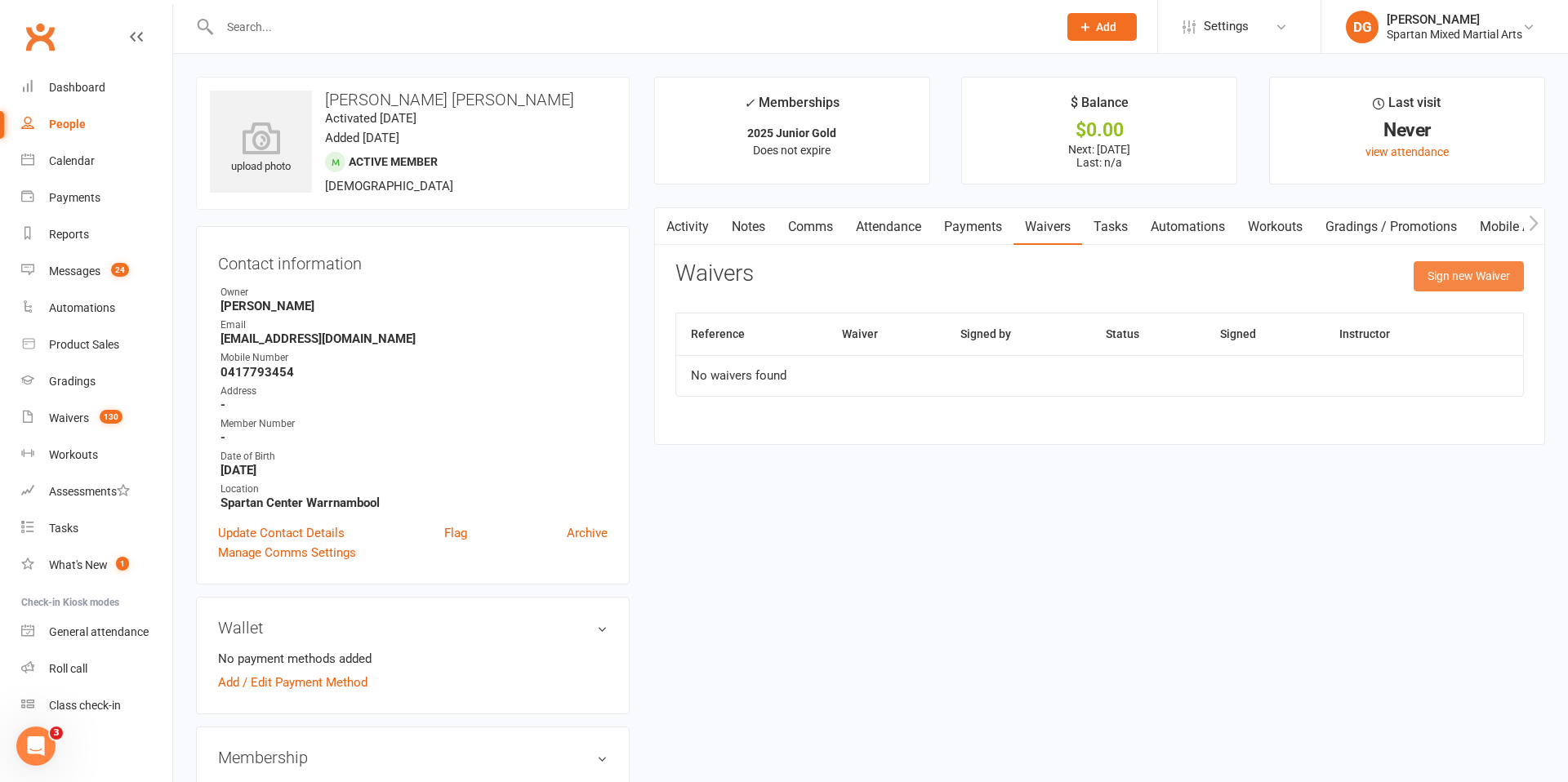
click at [1490, 281] on button "Sign new Waiver" at bounding box center [1468, 276] width 110 height 30
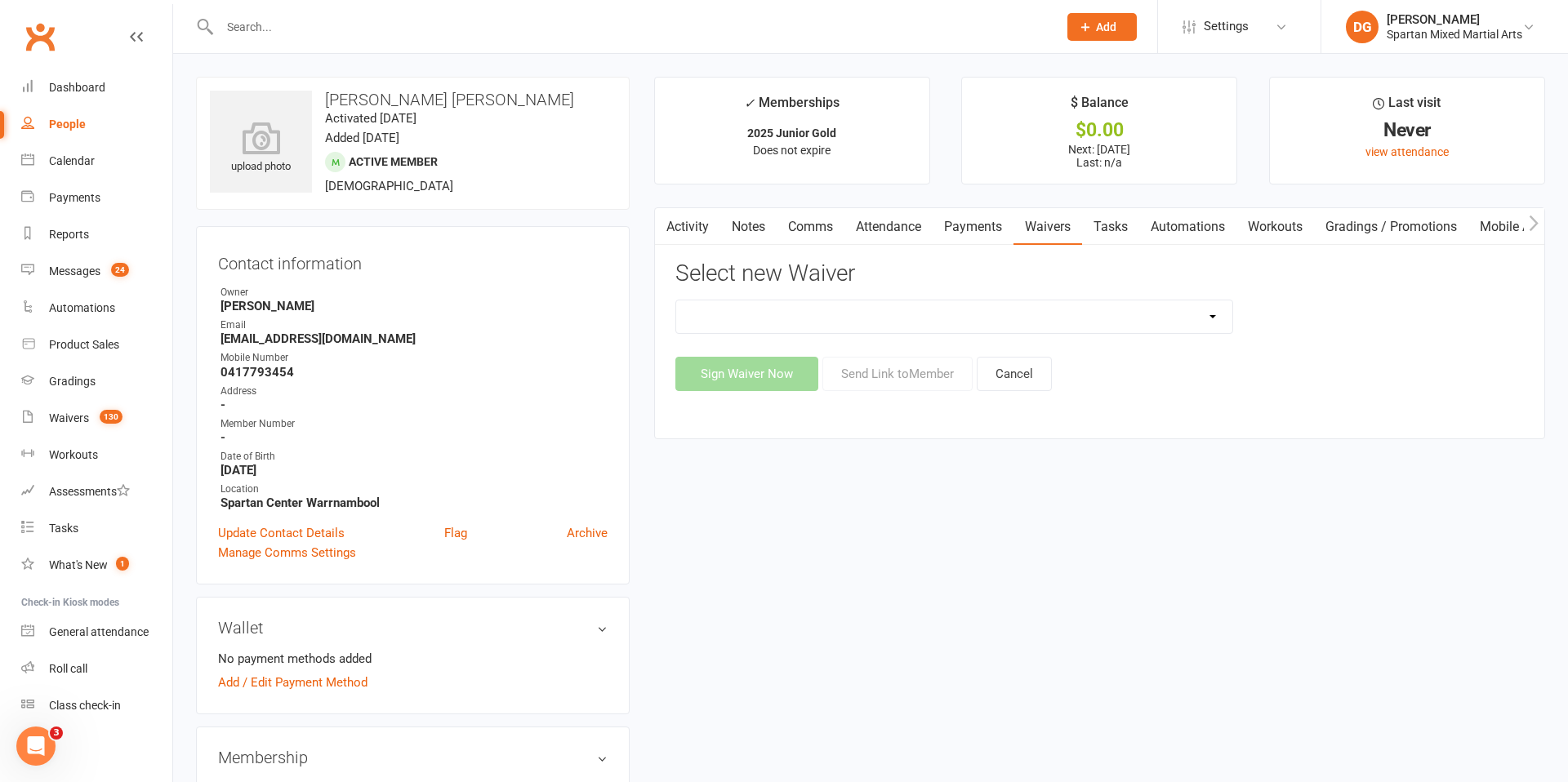
click at [1138, 326] on select "New Student Sign Up" at bounding box center [955, 316] width 556 height 32
select select "58"
click at [676, 300] on select "New Student Sign Up" at bounding box center [955, 316] width 556 height 32
click at [907, 379] on button "Send Link to Member" at bounding box center [897, 372] width 150 height 34
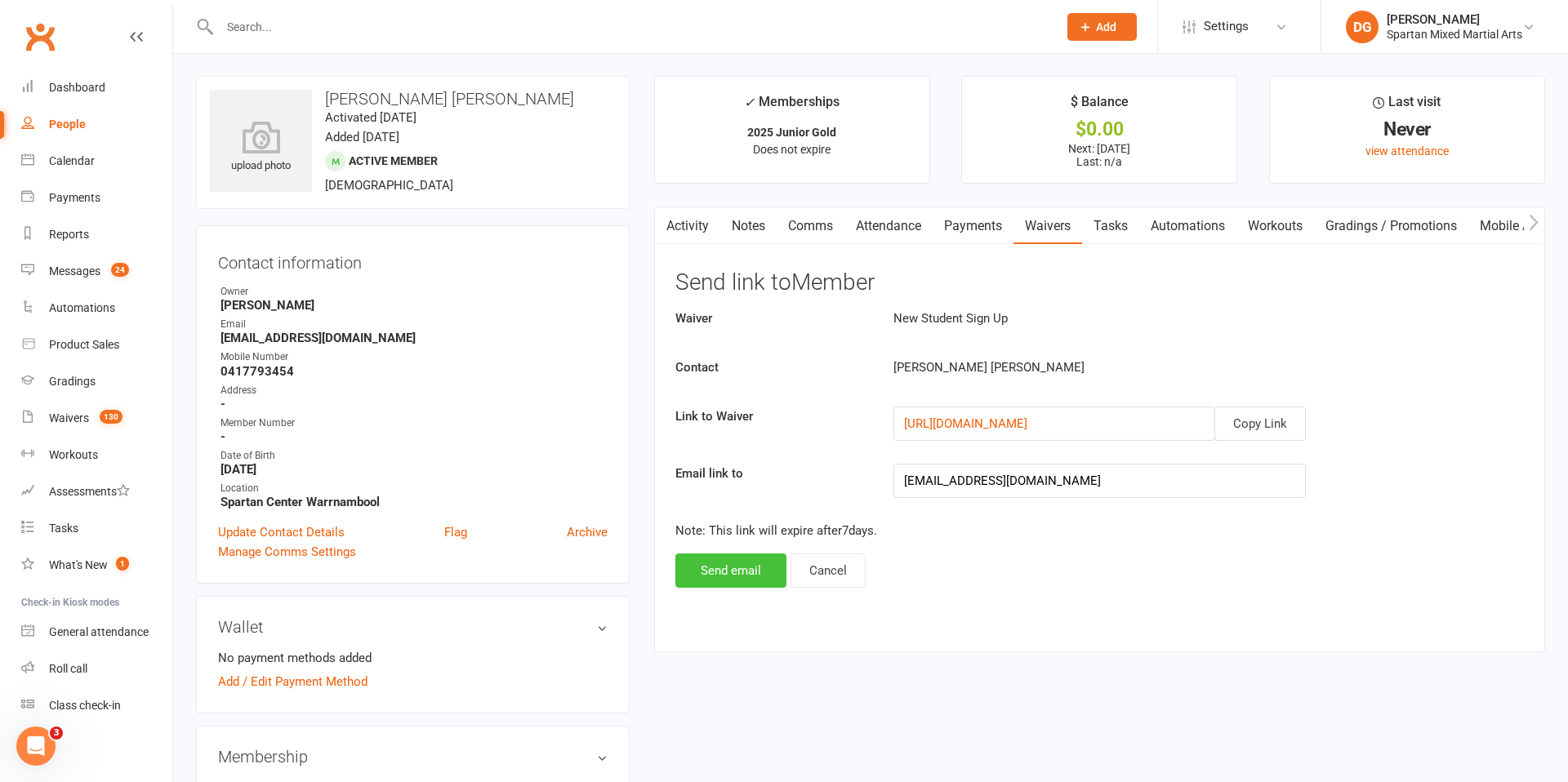
click at [773, 569] on button "Send email" at bounding box center [731, 570] width 111 height 34
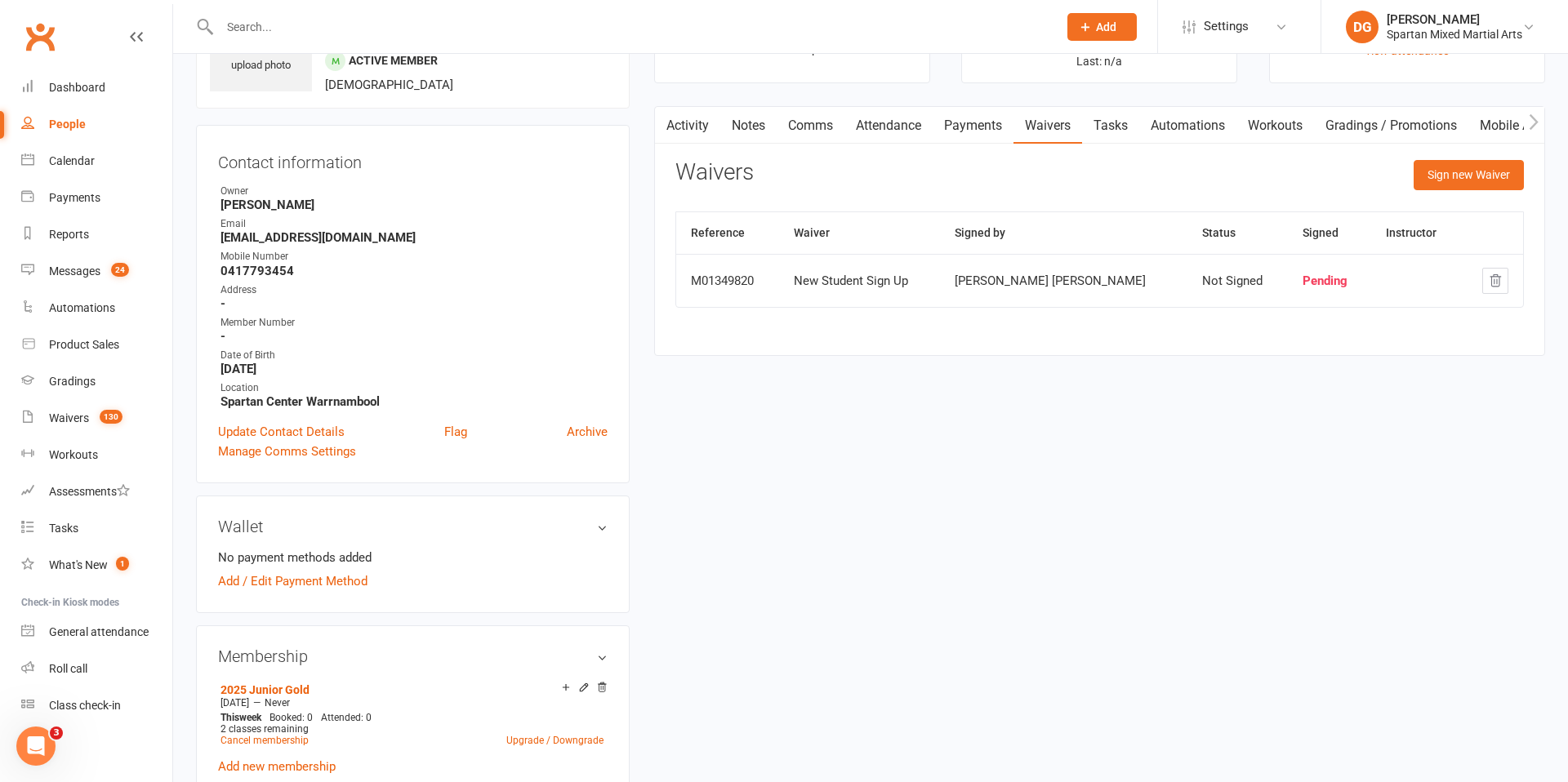
scroll to position [102, 0]
click at [301, 583] on link "Add / Edit Payment Method" at bounding box center [292, 580] width 150 height 20
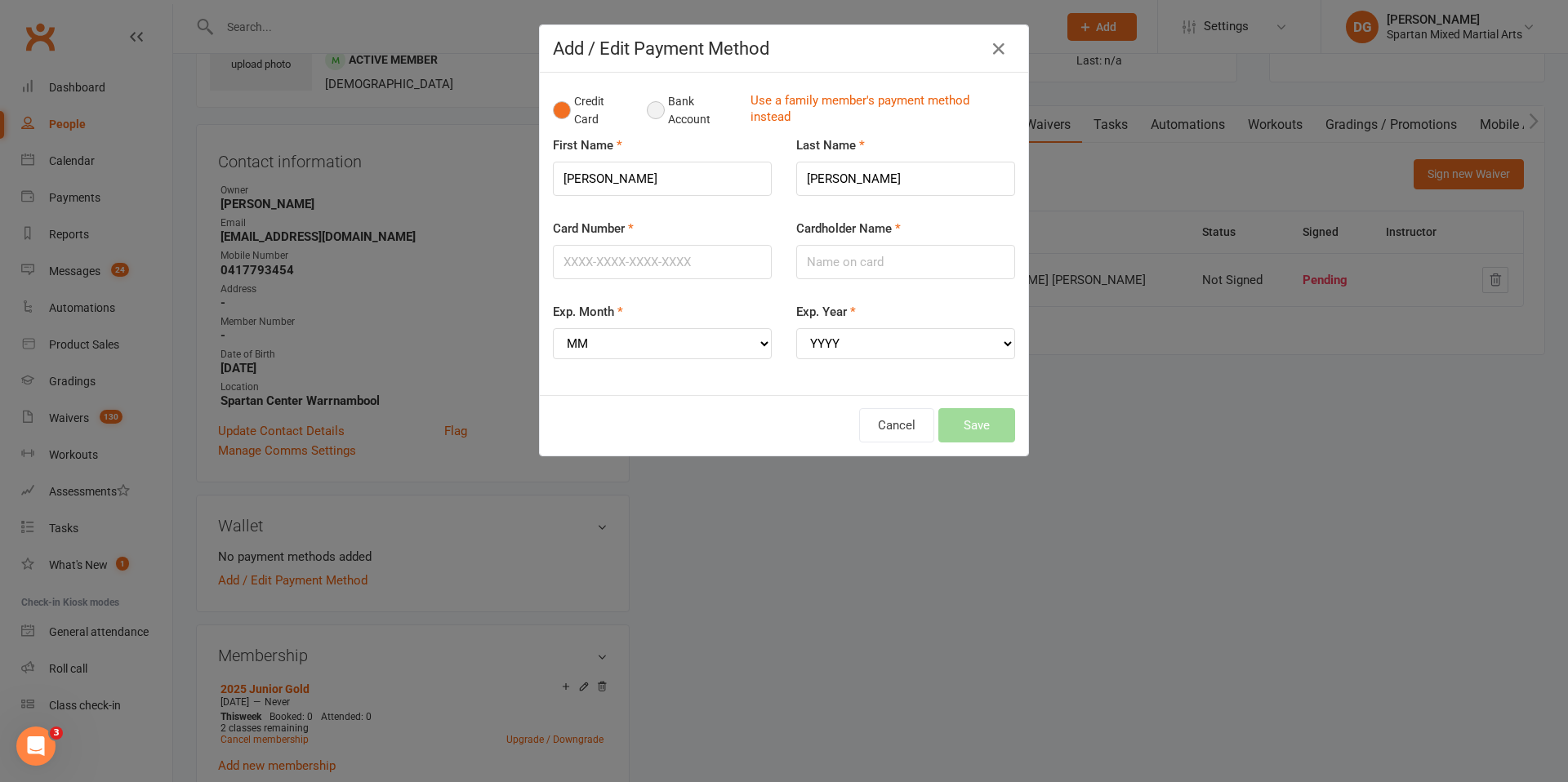
click at [661, 109] on button "Bank Account" at bounding box center [691, 111] width 90 height 50
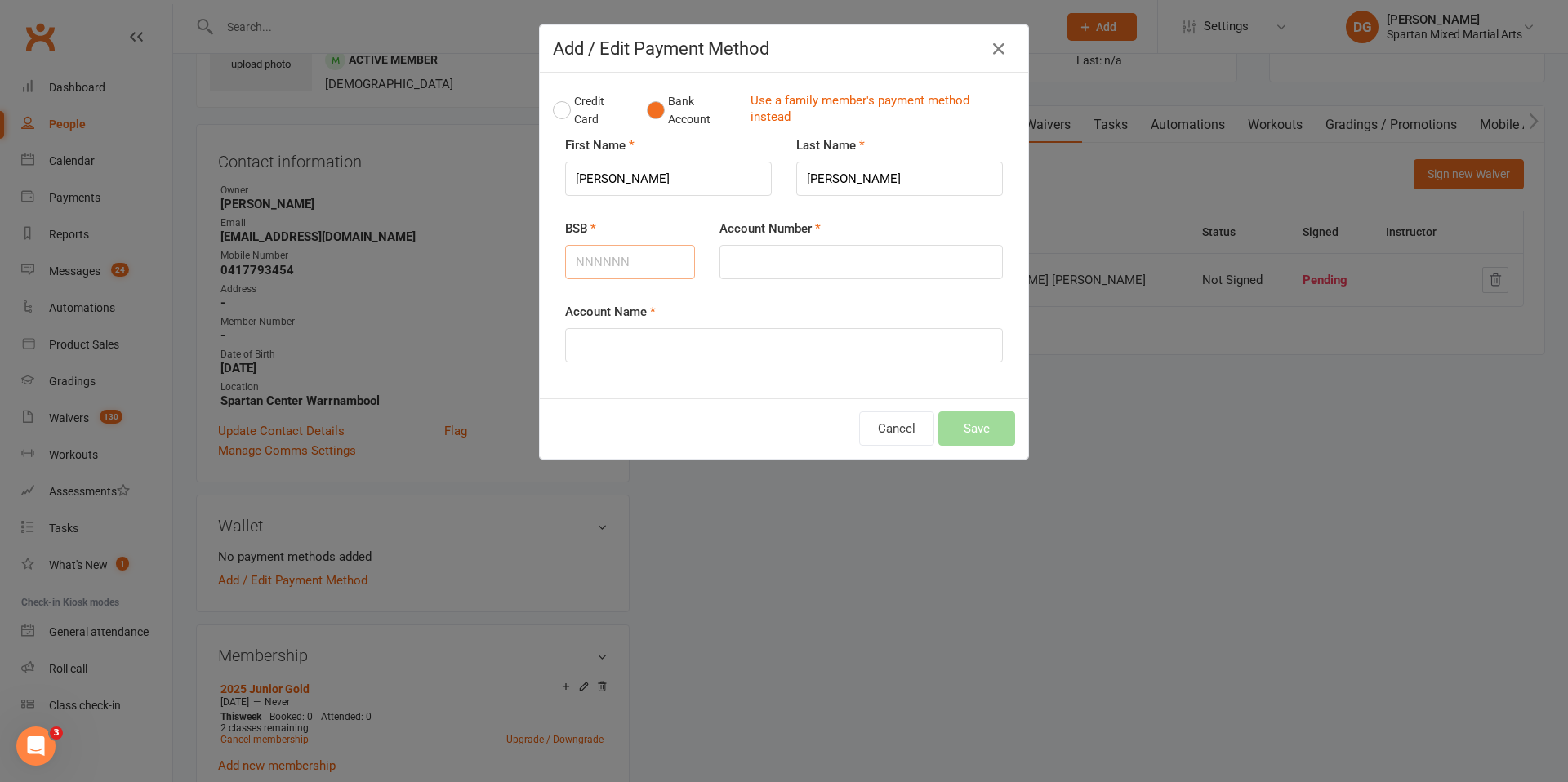
click at [675, 261] on input "BSB" at bounding box center [630, 261] width 130 height 34
type input "013900"
click at [788, 263] on input "Account Number" at bounding box center [861, 261] width 283 height 34
type input "336257627"
click at [733, 341] on input "Account Name" at bounding box center [784, 345] width 438 height 34
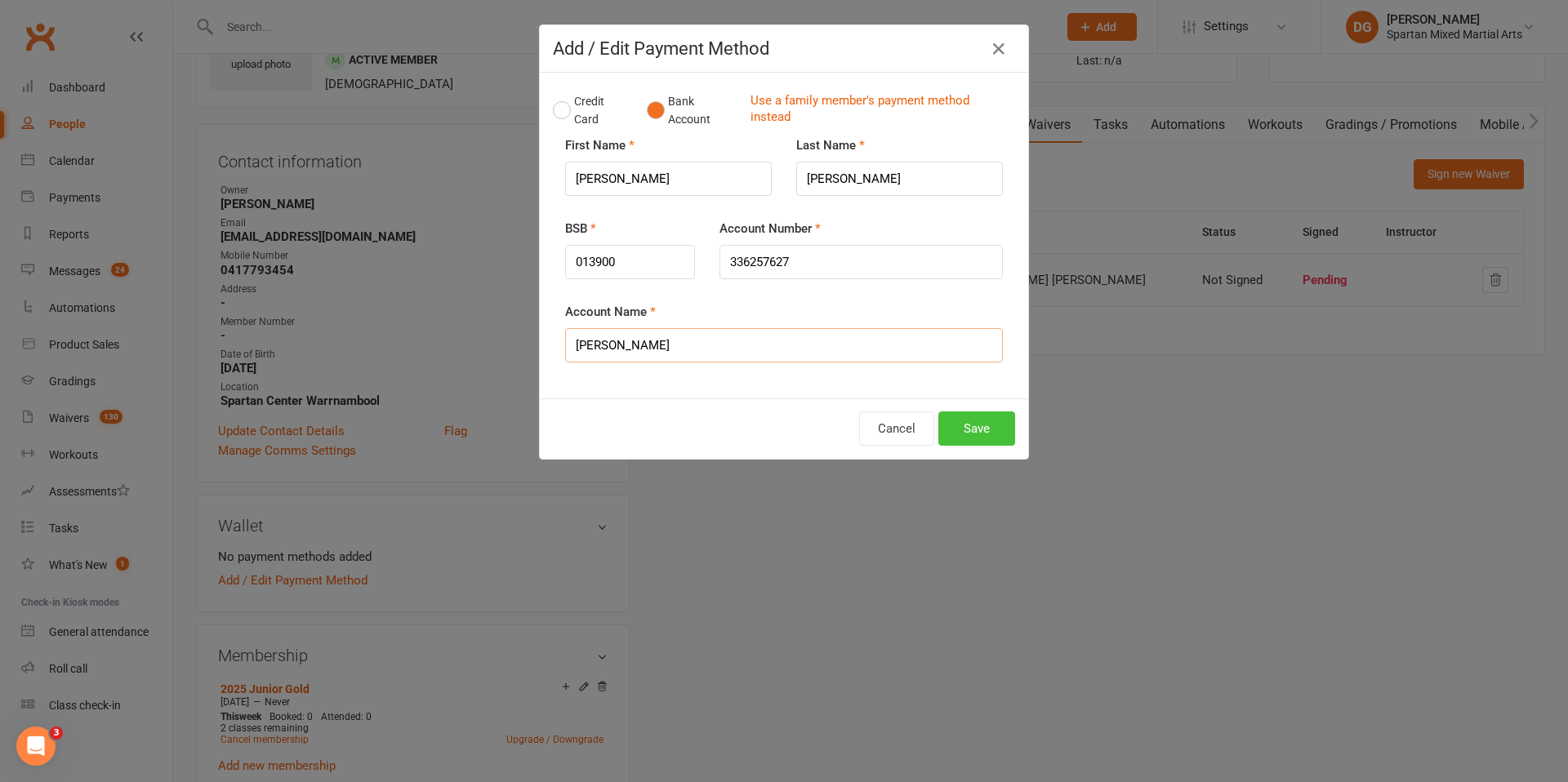
type input "[PERSON_NAME]"
click at [969, 434] on button "Save" at bounding box center [976, 428] width 77 height 34
